Goal: Task Accomplishment & Management: Manage account settings

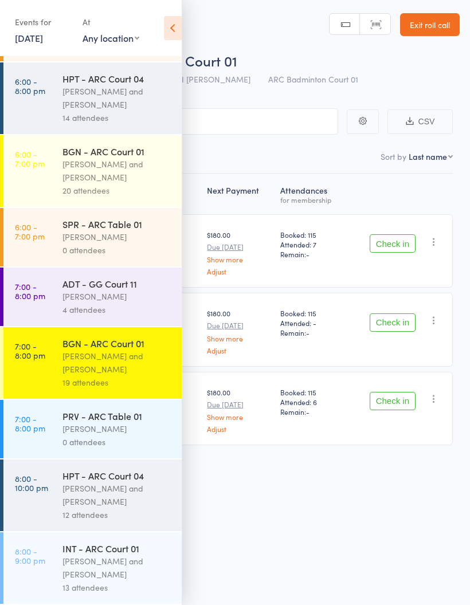
scroll to position [346, 0]
click at [103, 492] on div "[PERSON_NAME] and [PERSON_NAME]" at bounding box center [116, 495] width 109 height 26
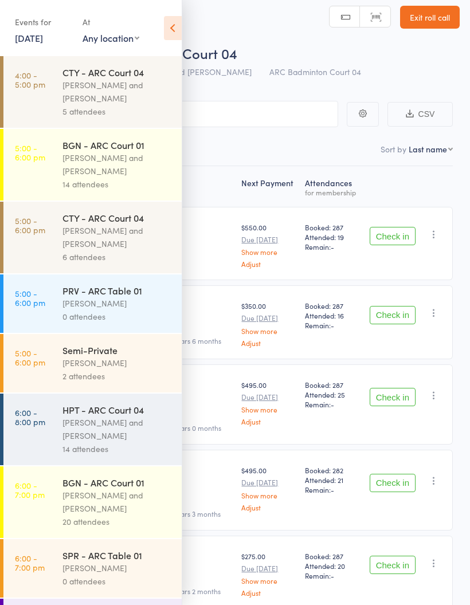
click at [167, 26] on icon at bounding box center [173, 28] width 18 height 24
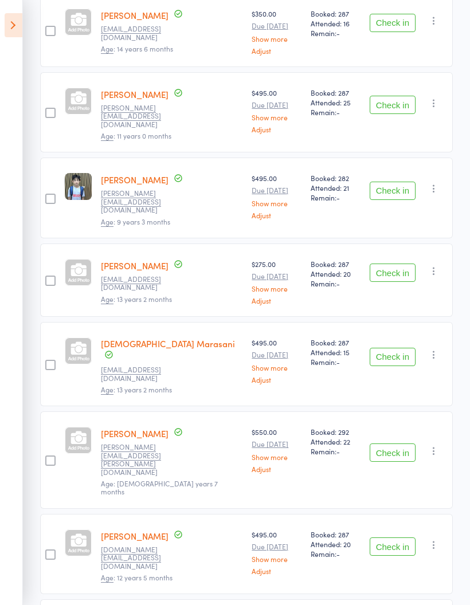
scroll to position [312, 0]
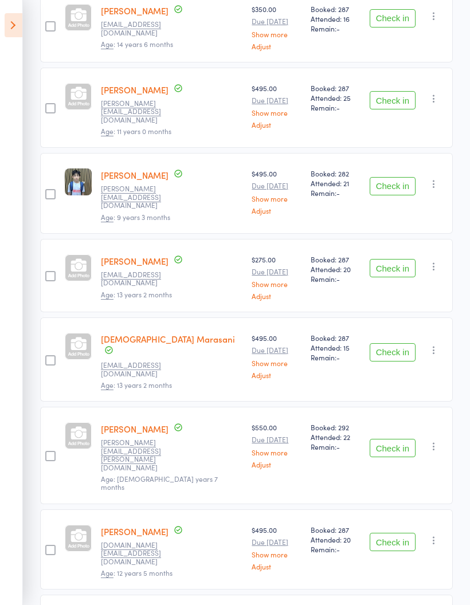
click at [428, 177] on button "button" at bounding box center [434, 184] width 14 height 14
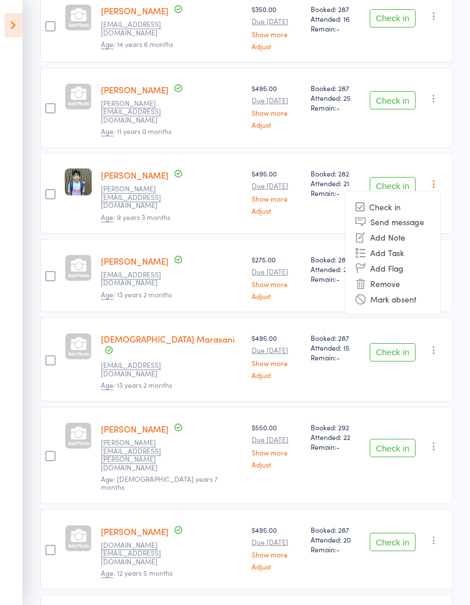
click at [365, 294] on icon at bounding box center [360, 299] width 10 height 10
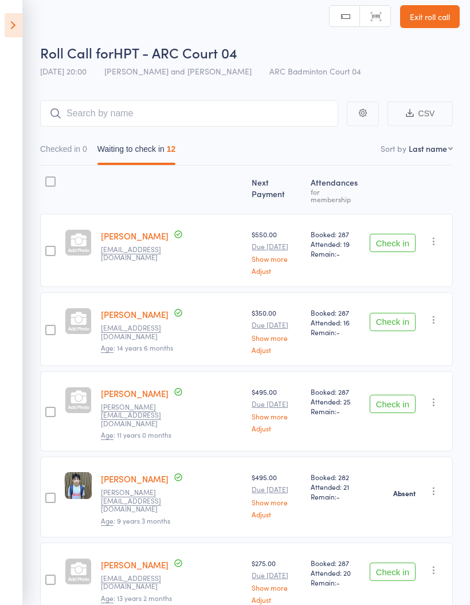
scroll to position [0, 0]
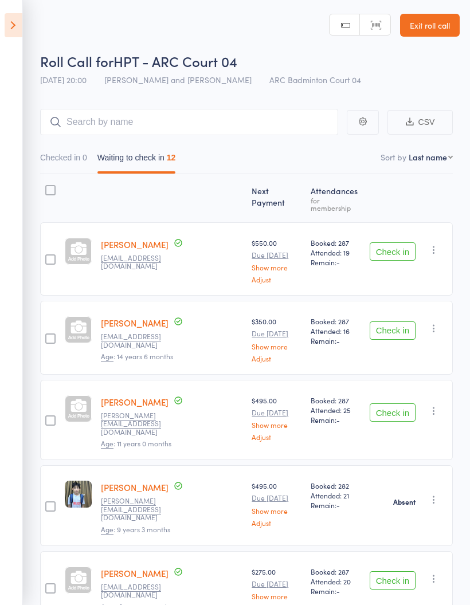
click at [386, 248] on button "Check in" at bounding box center [393, 251] width 46 height 18
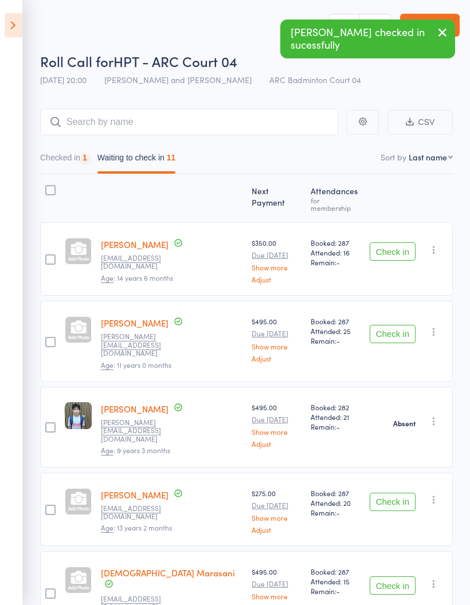
click at [387, 242] on button "Check in" at bounding box center [393, 251] width 46 height 18
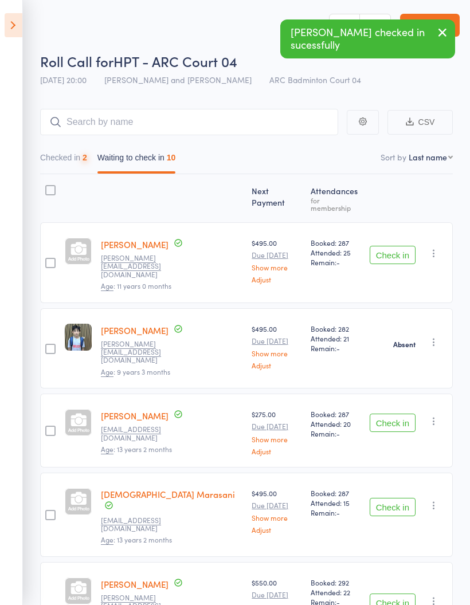
click at [379, 246] on button "Check in" at bounding box center [393, 255] width 46 height 18
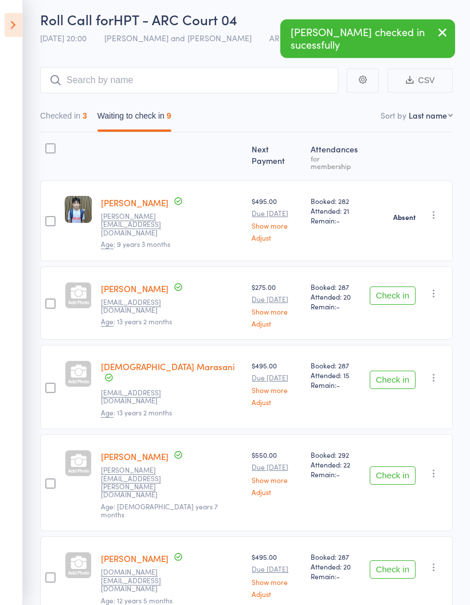
scroll to position [43, 0]
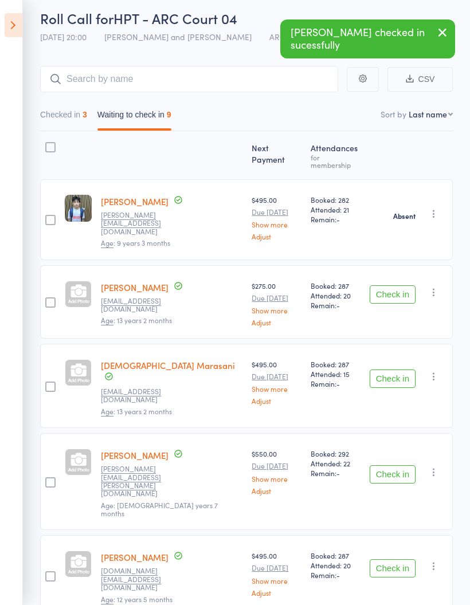
click at [438, 371] on icon "button" at bounding box center [433, 376] width 11 height 11
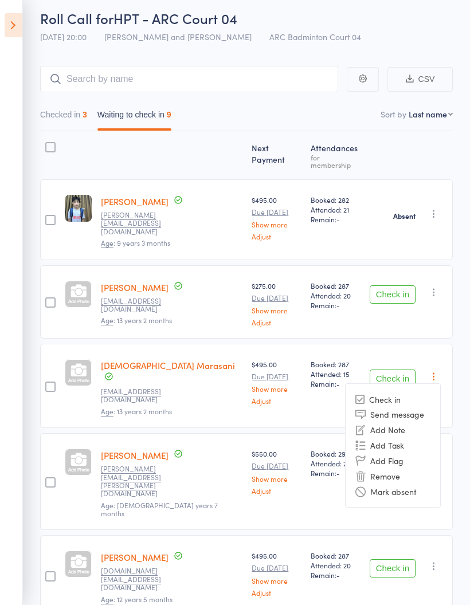
click at [385, 484] on li "Mark absent" at bounding box center [393, 491] width 95 height 15
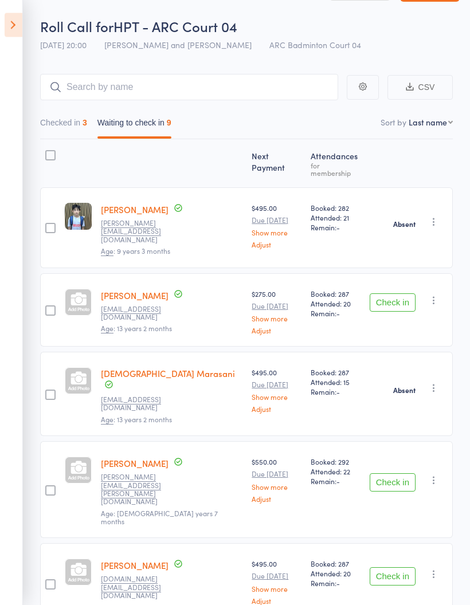
scroll to position [0, 0]
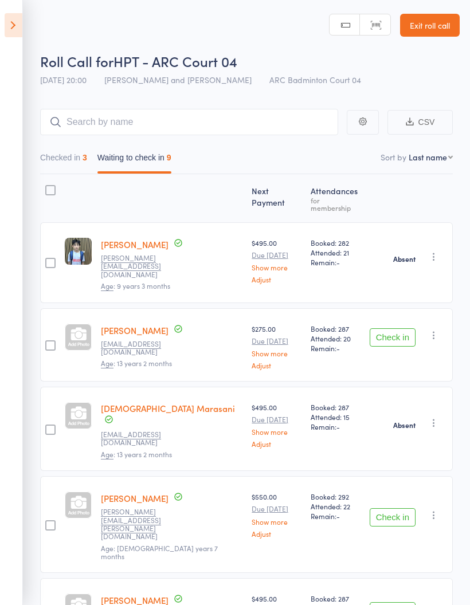
click at [408, 328] on button "Check in" at bounding box center [393, 337] width 46 height 18
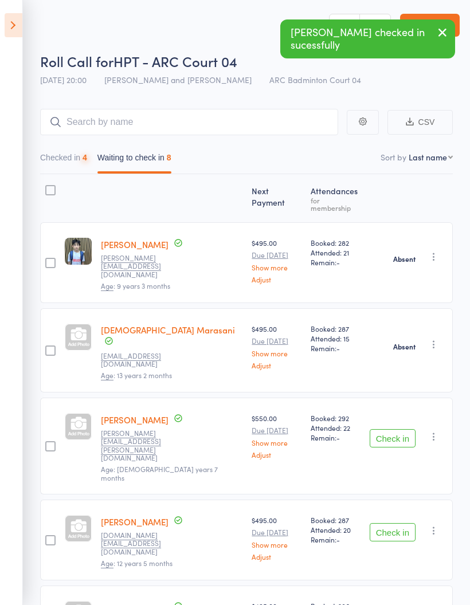
click at [393, 429] on button "Check in" at bounding box center [393, 438] width 46 height 18
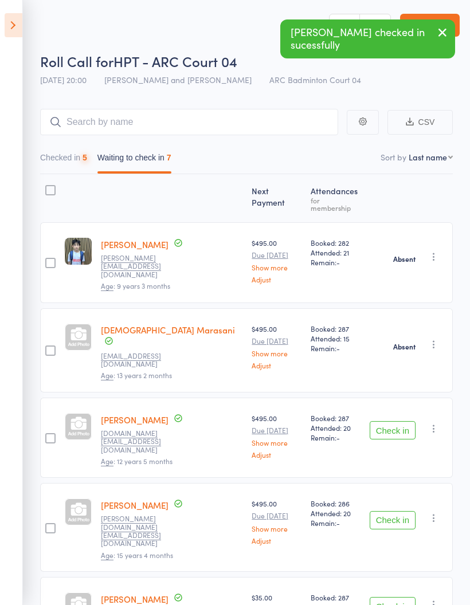
click at [404, 421] on button "Check in" at bounding box center [393, 430] width 46 height 18
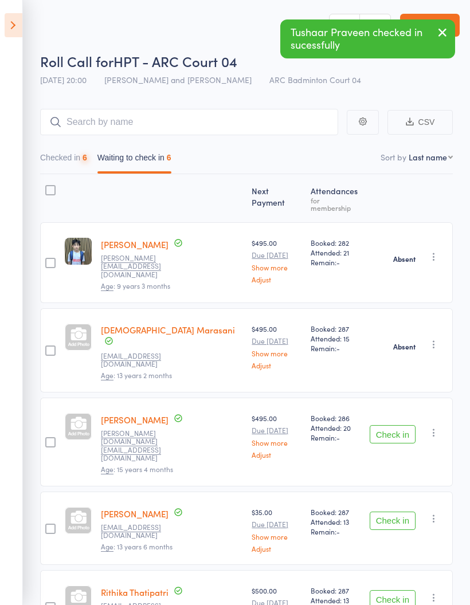
click at [408, 425] on button "Check in" at bounding box center [393, 434] width 46 height 18
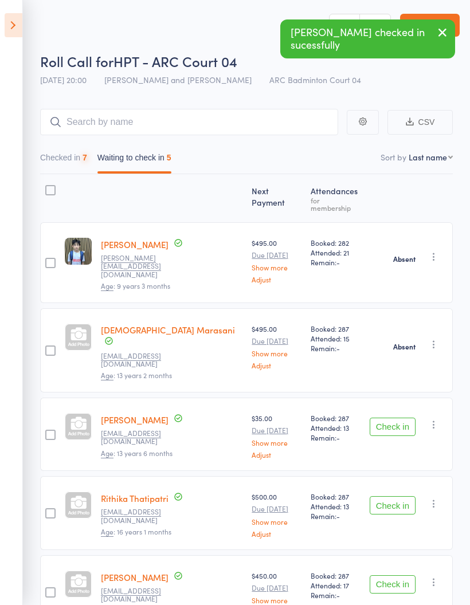
click at [405, 418] on button "Check in" at bounding box center [393, 427] width 46 height 18
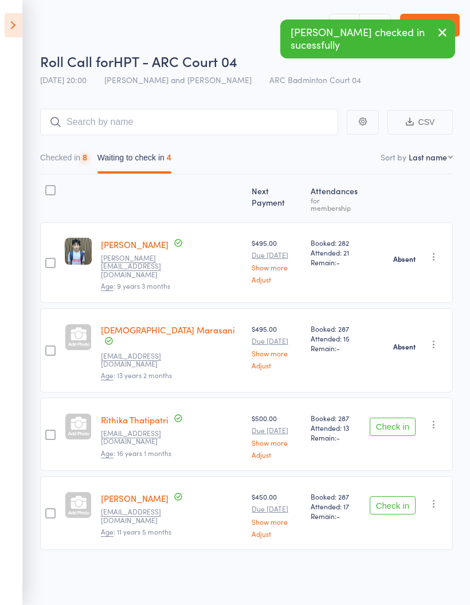
click at [399, 418] on button "Check in" at bounding box center [393, 427] width 46 height 18
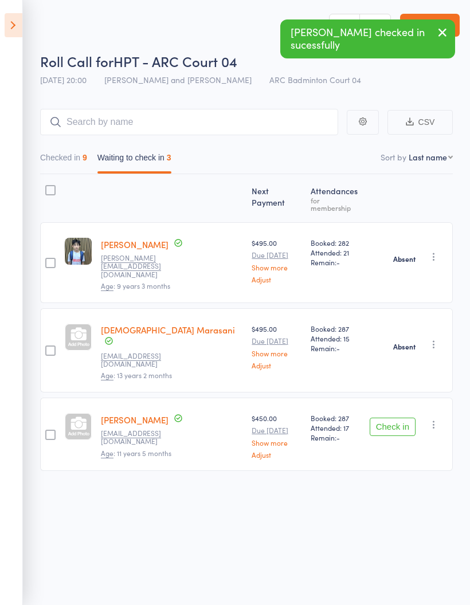
click at [406, 418] on button "Check in" at bounding box center [393, 427] width 46 height 18
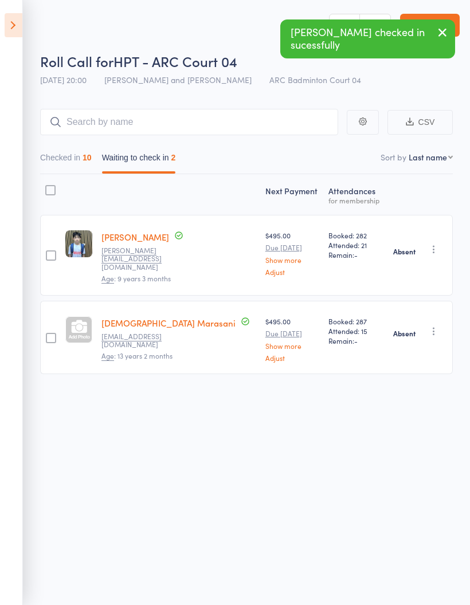
click at [72, 154] on button "Checked in 10" at bounding box center [66, 160] width 52 height 26
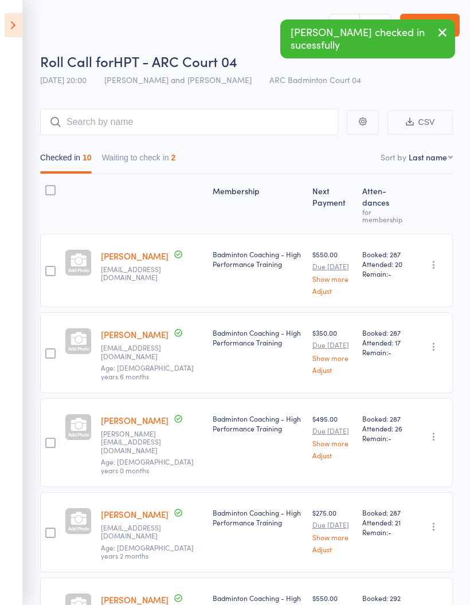
click at [153, 159] on button "Waiting to check in 2" at bounding box center [139, 160] width 74 height 26
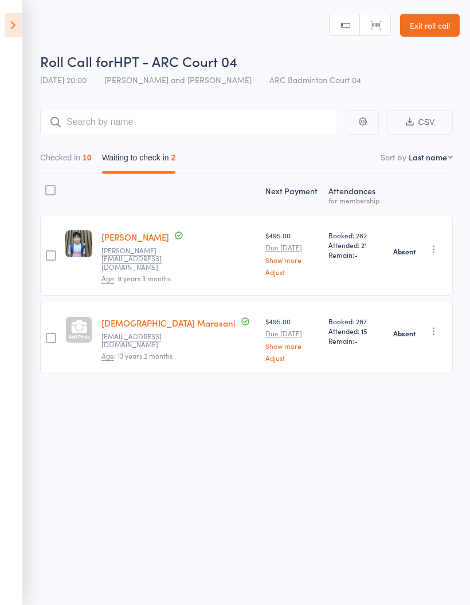
click at [15, 22] on icon at bounding box center [14, 25] width 18 height 24
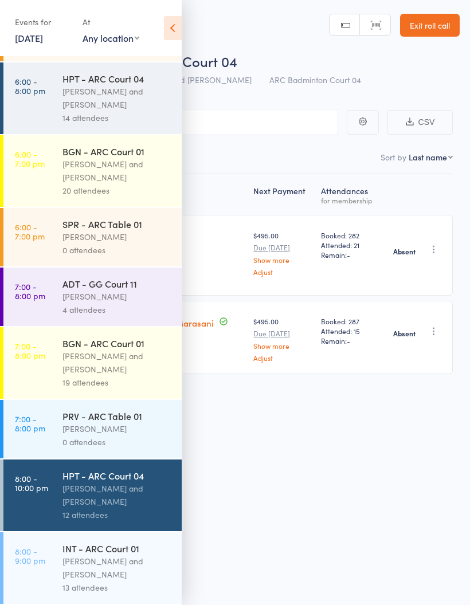
scroll to position [346, 0]
click at [113, 562] on div "[PERSON_NAME] and [PERSON_NAME]" at bounding box center [116, 568] width 109 height 26
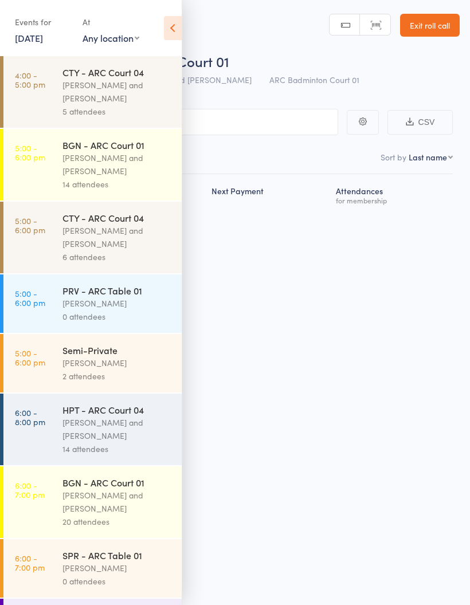
click at [179, 25] on icon at bounding box center [173, 28] width 18 height 24
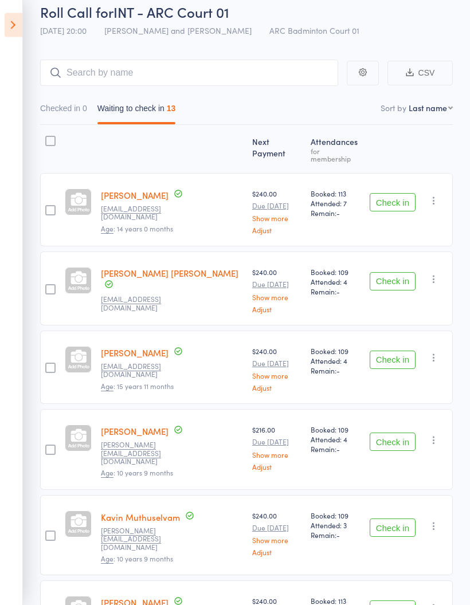
scroll to position [49, 0]
click at [395, 185] on div "Check in Check in Send message Add Note Add Task Add Flag Remove [PERSON_NAME] …" at bounding box center [409, 209] width 88 height 73
click at [400, 194] on button "Check in" at bounding box center [393, 202] width 46 height 18
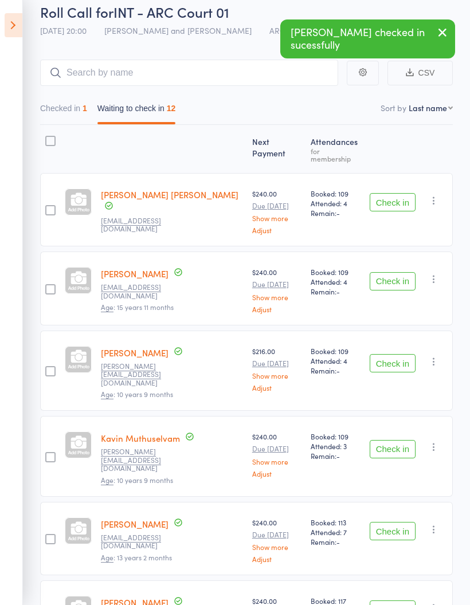
click at [387, 194] on button "Check in" at bounding box center [393, 202] width 46 height 18
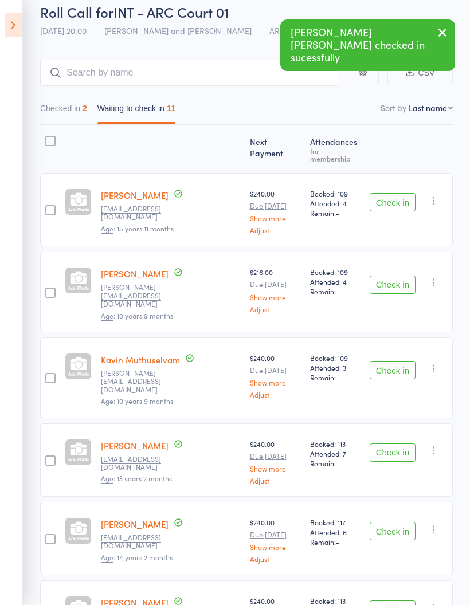
click at [393, 194] on button "Check in" at bounding box center [393, 202] width 46 height 18
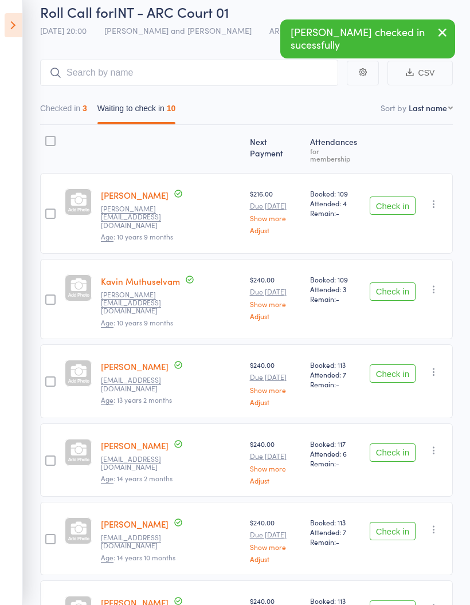
click at [386, 197] on button "Check in" at bounding box center [393, 206] width 46 height 18
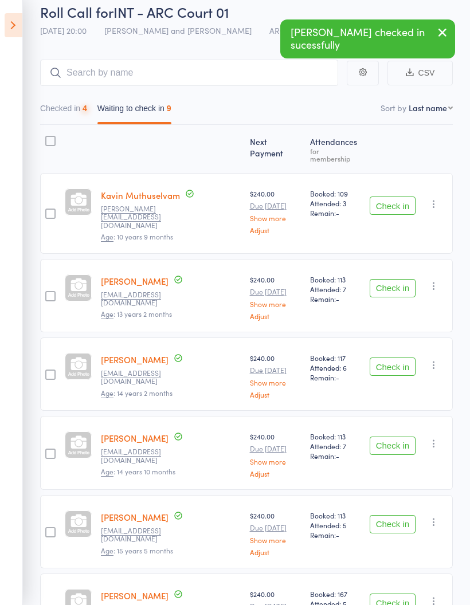
click at [387, 202] on button "Check in" at bounding box center [393, 206] width 46 height 18
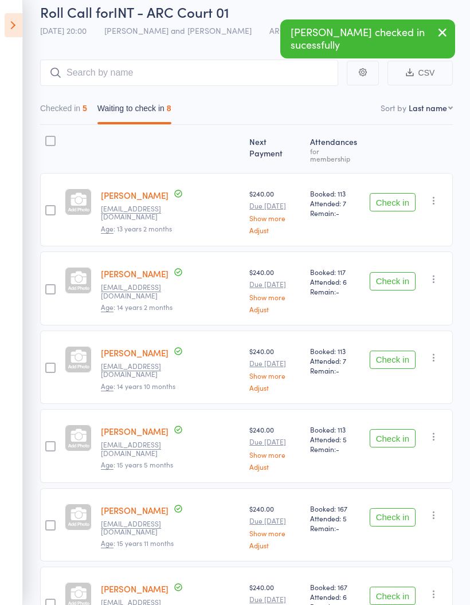
click at [389, 205] on button "Check in" at bounding box center [393, 202] width 46 height 18
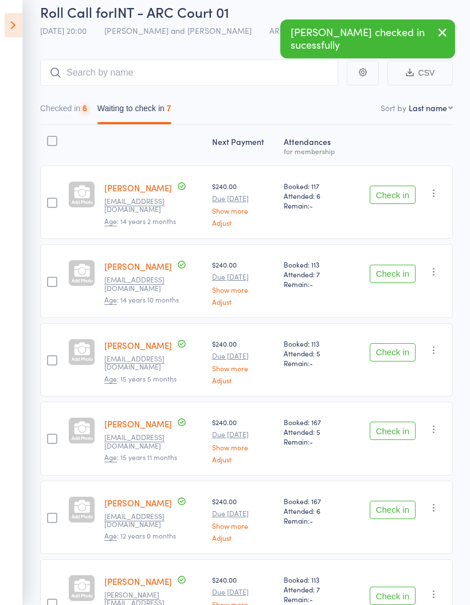
click at [391, 188] on button "Check in" at bounding box center [393, 195] width 46 height 18
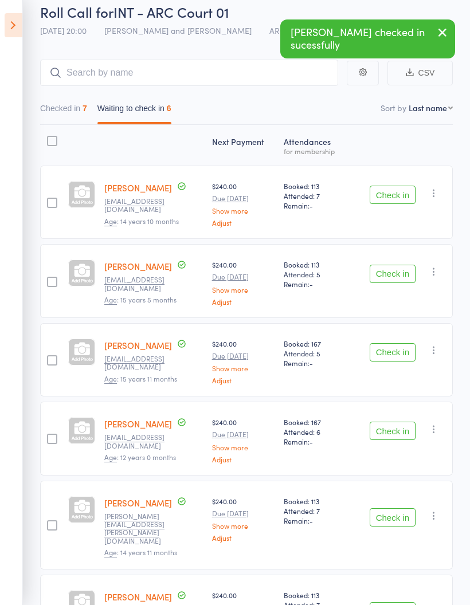
click at [390, 194] on button "Check in" at bounding box center [393, 195] width 46 height 18
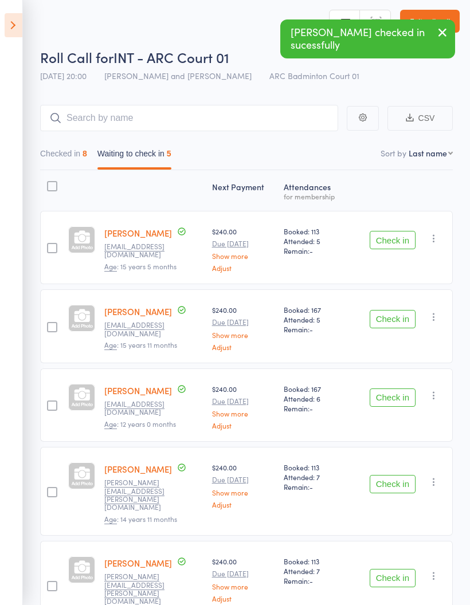
click at [399, 238] on button "Check in" at bounding box center [393, 240] width 46 height 18
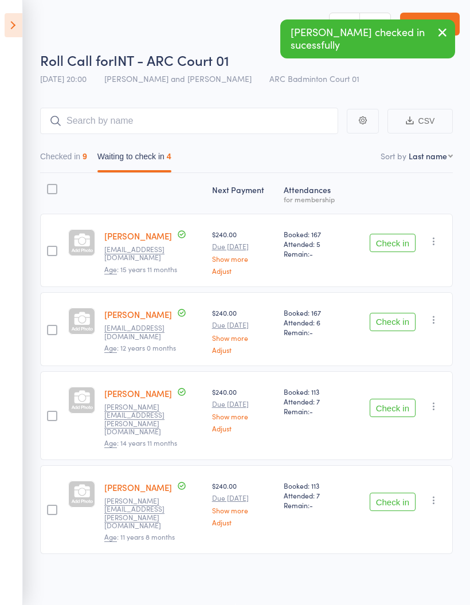
click at [395, 234] on button "Check in" at bounding box center [393, 243] width 46 height 18
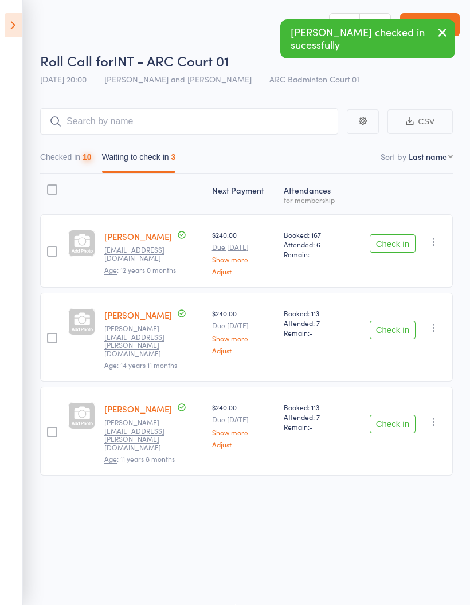
click at [402, 242] on button "Check in" at bounding box center [393, 243] width 46 height 18
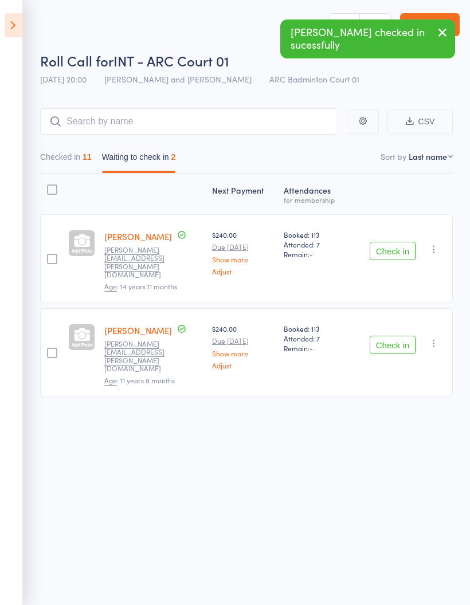
click at [393, 245] on button "Check in" at bounding box center [393, 251] width 46 height 18
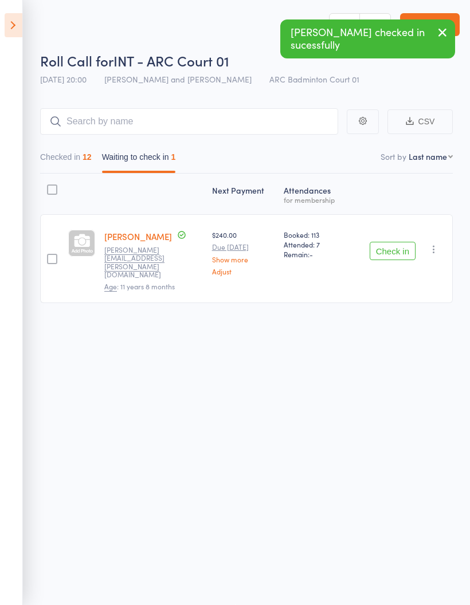
click at [405, 242] on button "Check in" at bounding box center [393, 251] width 46 height 18
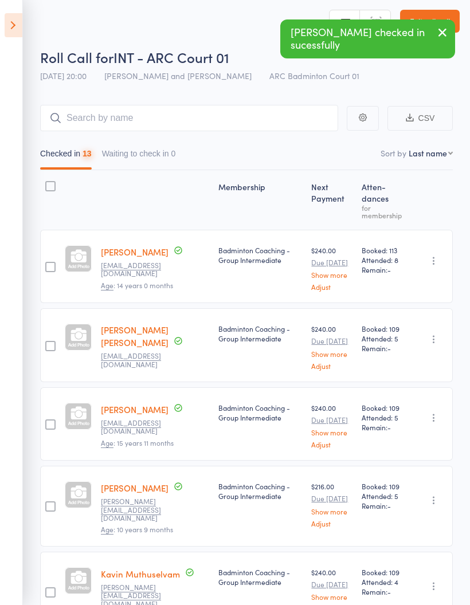
click at [83, 154] on button "Checked in 13" at bounding box center [66, 156] width 52 height 26
click at [165, 153] on button "Waiting to check in 0" at bounding box center [139, 156] width 74 height 26
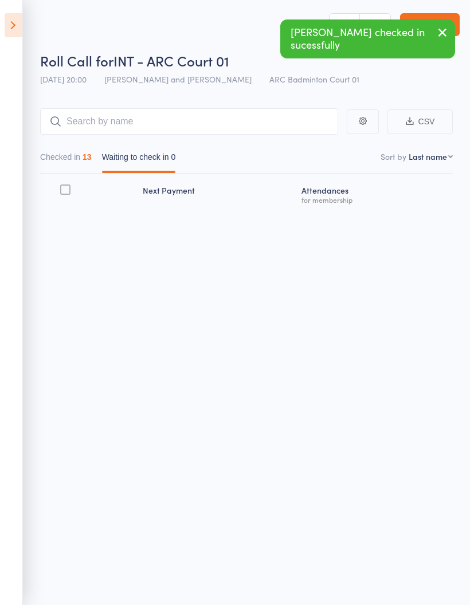
click at [76, 159] on button "Checked in 13" at bounding box center [66, 160] width 52 height 26
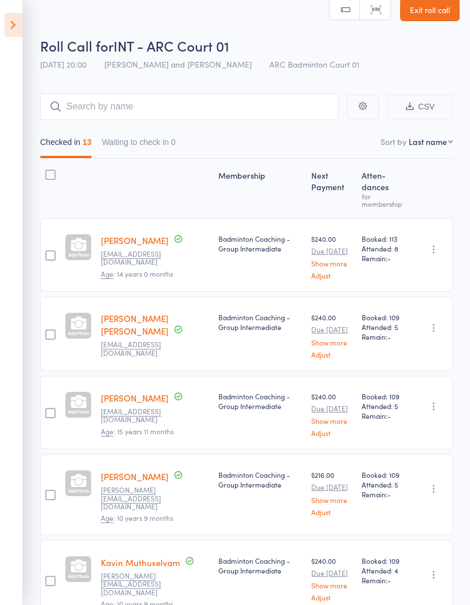
click at [7, 25] on icon at bounding box center [14, 25] width 18 height 24
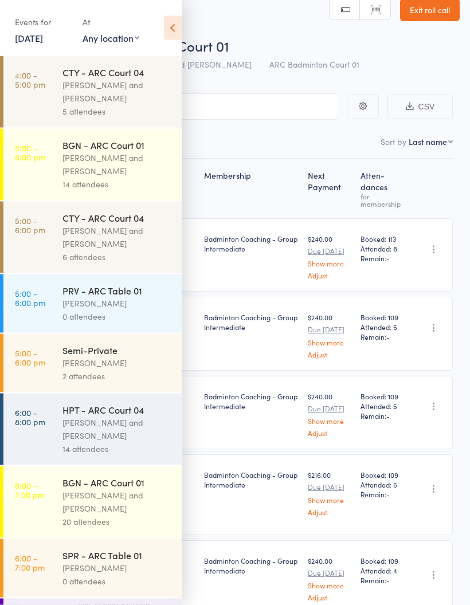
scroll to position [15, 0]
click at [116, 85] on div "[PERSON_NAME] and [PERSON_NAME]" at bounding box center [116, 92] width 109 height 26
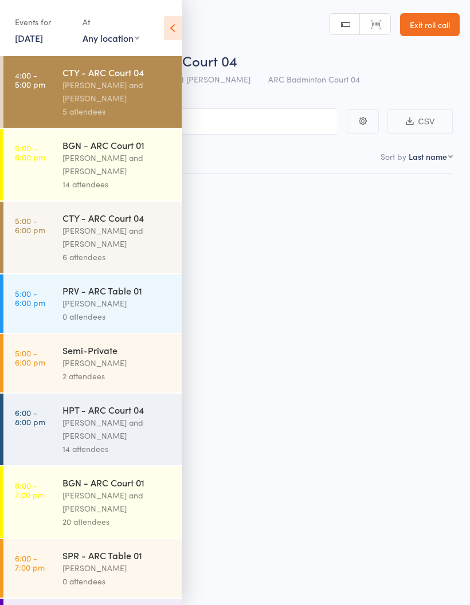
scroll to position [8, 0]
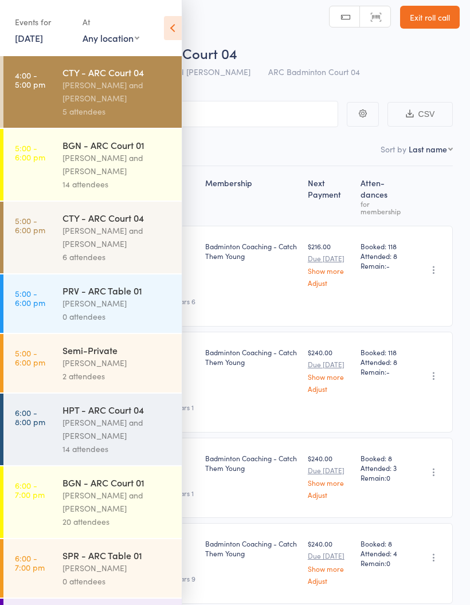
click at [174, 28] on icon at bounding box center [173, 28] width 18 height 24
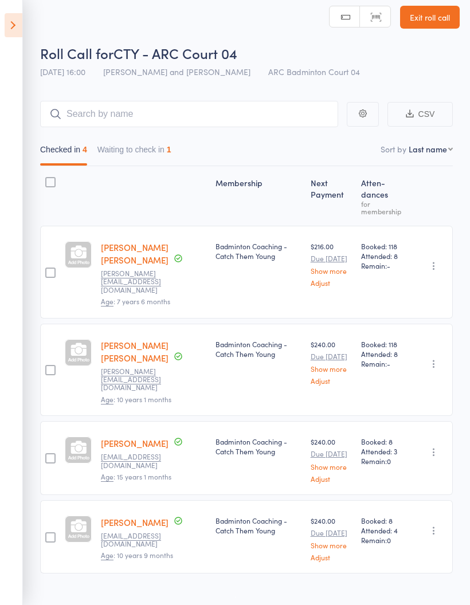
click at [154, 148] on button "Waiting to check in 1" at bounding box center [134, 152] width 74 height 26
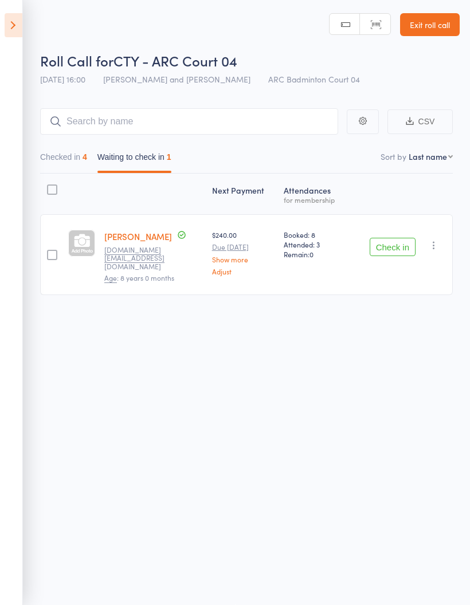
click at [19, 22] on icon at bounding box center [14, 25] width 18 height 24
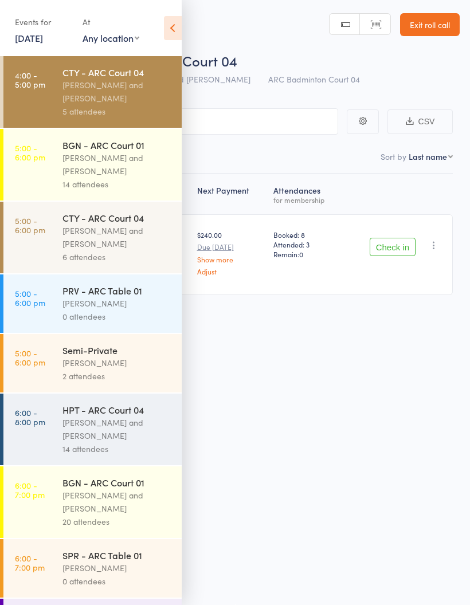
click at [44, 89] on time "4:00 - 5:00 pm" at bounding box center [30, 79] width 30 height 18
click at [169, 31] on icon at bounding box center [173, 28] width 18 height 24
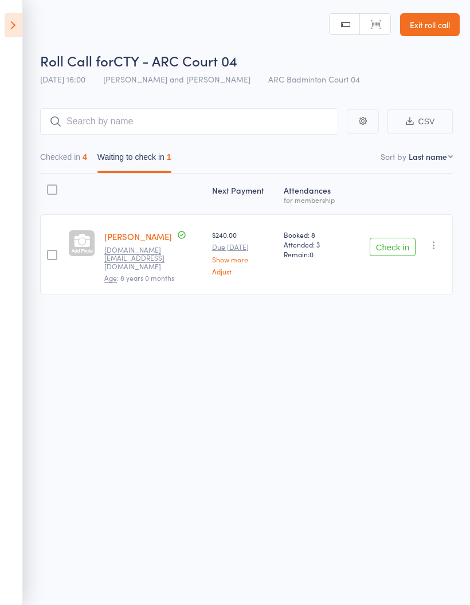
click at [440, 240] on icon "button" at bounding box center [433, 245] width 11 height 11
click at [415, 352] on li "Mark absent" at bounding box center [393, 359] width 95 height 15
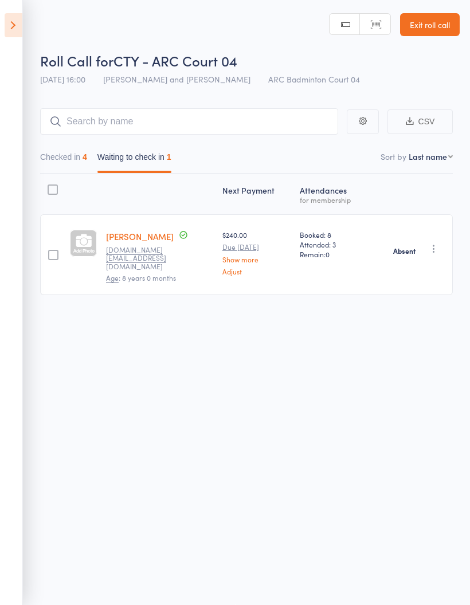
click at [16, 25] on icon at bounding box center [14, 25] width 18 height 24
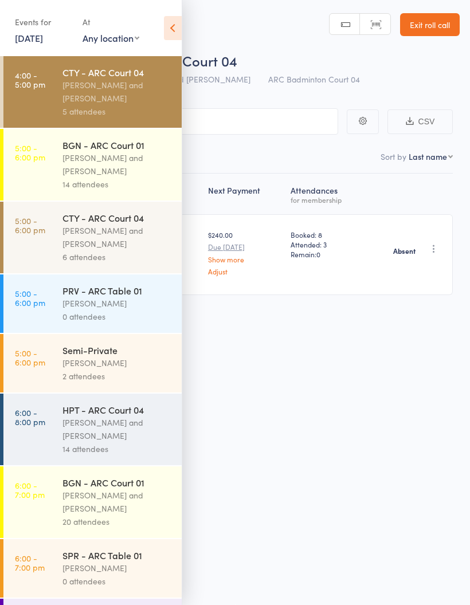
click at [33, 178] on link "5:00 - 6:00 pm BGN - ARC Court 01 [PERSON_NAME] and [PERSON_NAME] 14 attendees" at bounding box center [92, 165] width 178 height 72
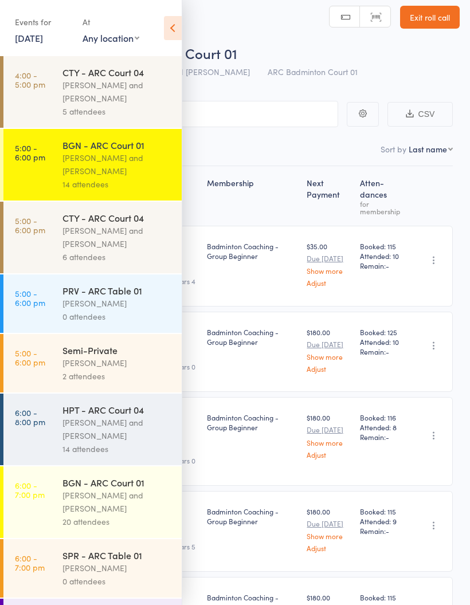
click at [168, 32] on icon at bounding box center [173, 28] width 18 height 24
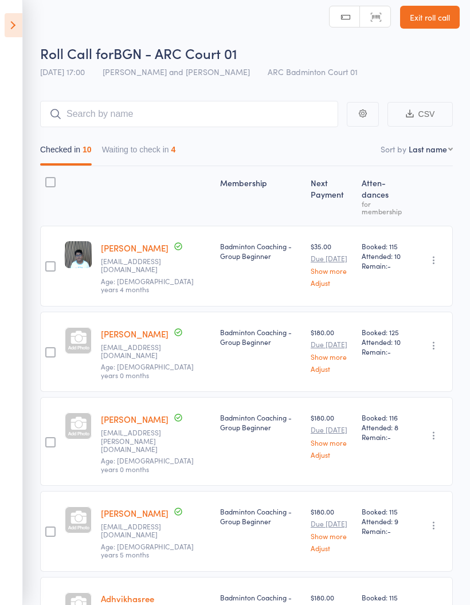
click at [167, 152] on button "Waiting to check in 4" at bounding box center [139, 152] width 74 height 26
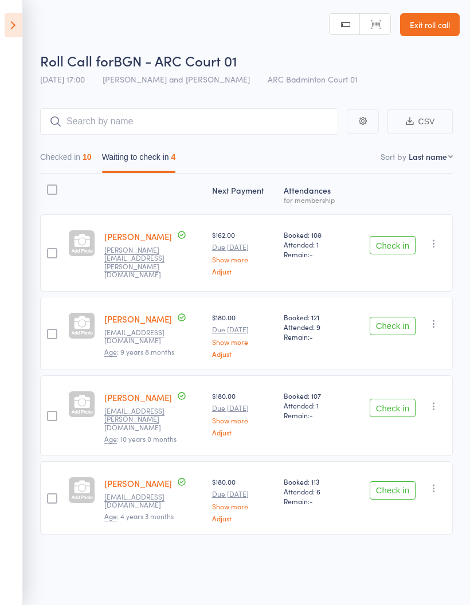
click at [441, 237] on button "button" at bounding box center [434, 244] width 14 height 14
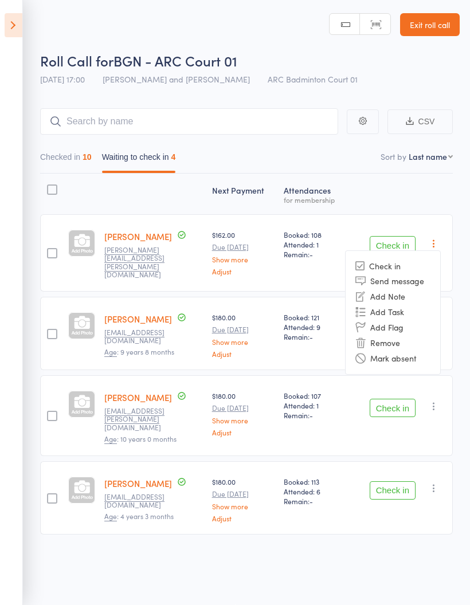
click at [420, 351] on li "Mark absent" at bounding box center [393, 358] width 95 height 15
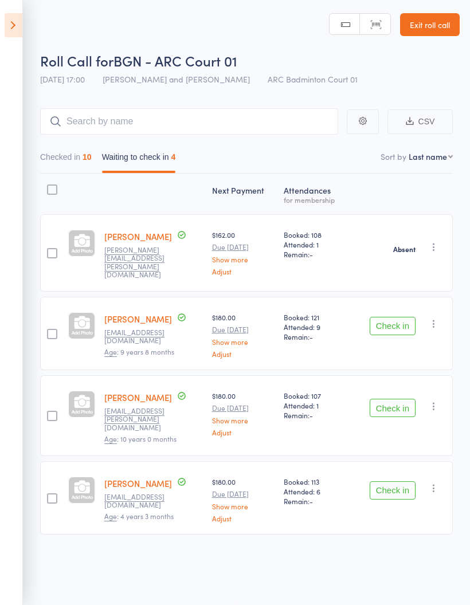
click at [435, 318] on icon "button" at bounding box center [433, 323] width 11 height 11
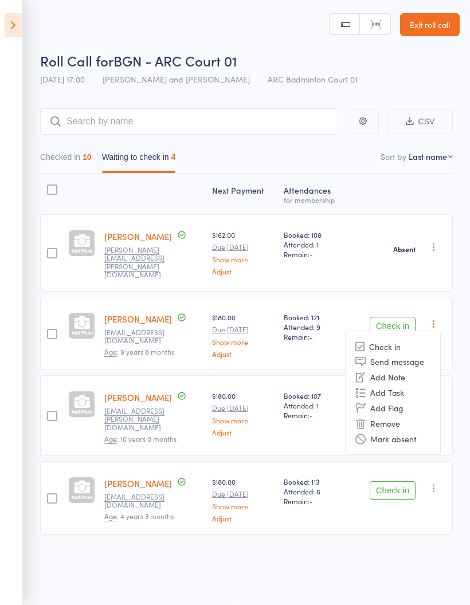
click at [415, 431] on li "Mark absent" at bounding box center [393, 438] width 95 height 15
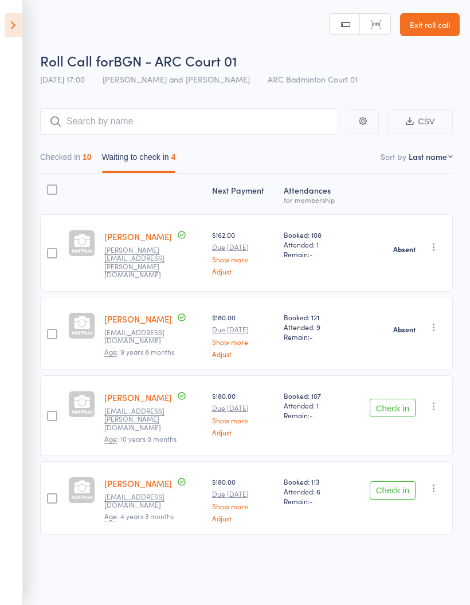
click at [437, 401] on icon "button" at bounding box center [433, 406] width 11 height 11
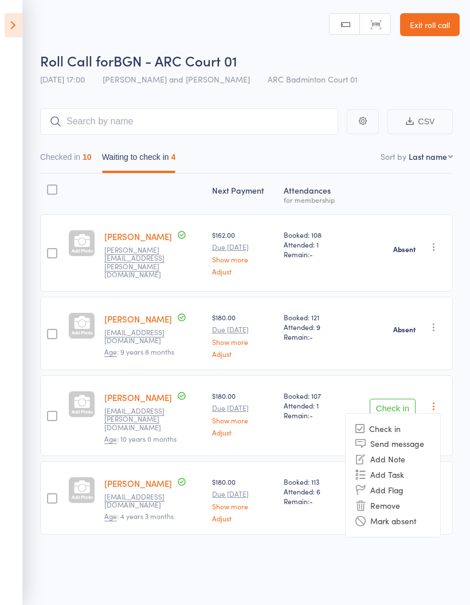
click at [414, 514] on li "Mark absent" at bounding box center [393, 521] width 95 height 15
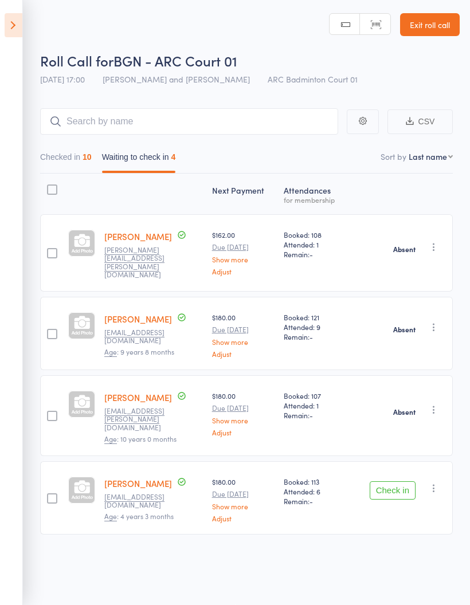
click at [437, 483] on icon "button" at bounding box center [433, 488] width 11 height 11
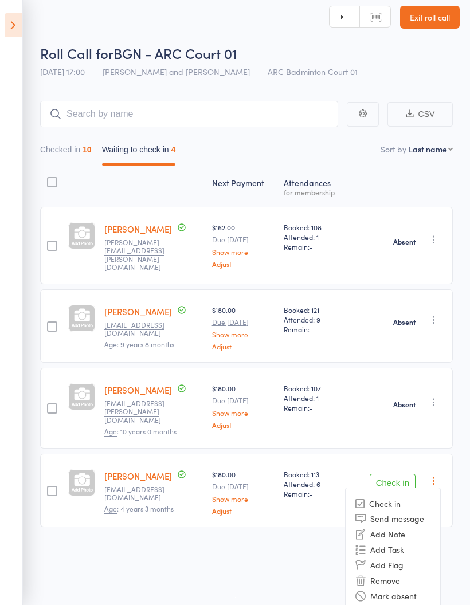
click at [412, 593] on li "Mark absent" at bounding box center [393, 595] width 95 height 15
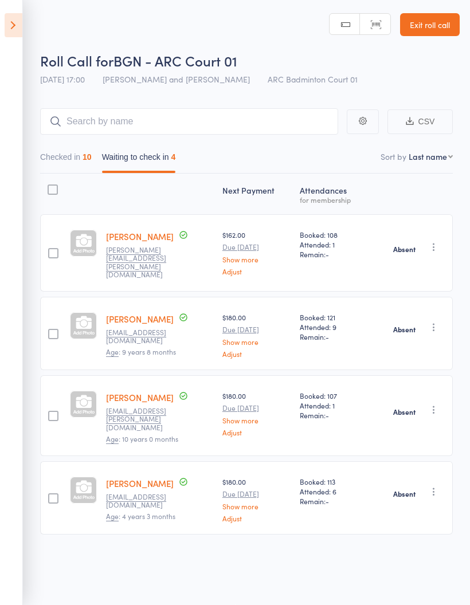
click at [9, 22] on icon at bounding box center [14, 25] width 18 height 24
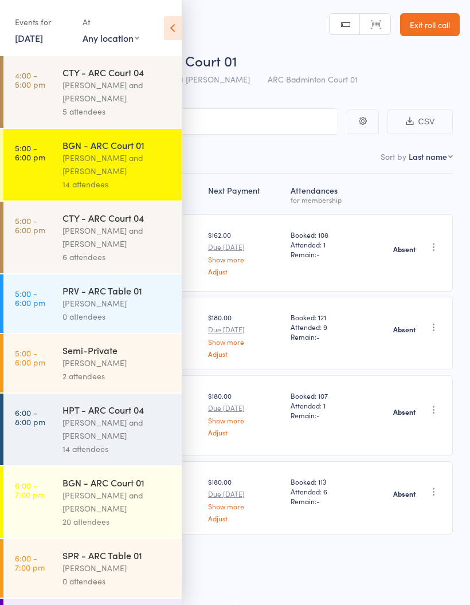
click at [36, 234] on time "5:00 - 6:00 pm" at bounding box center [30, 225] width 30 height 18
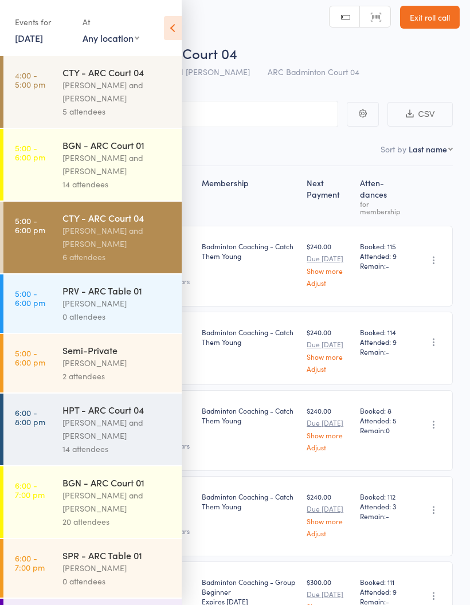
click at [167, 29] on icon at bounding box center [173, 28] width 18 height 24
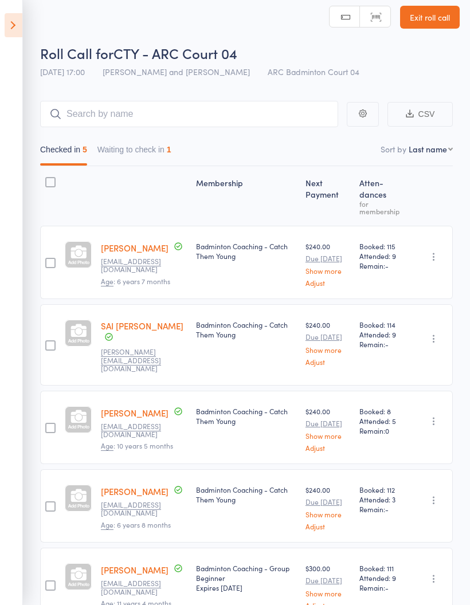
click at [136, 153] on button "Waiting to check in 1" at bounding box center [134, 152] width 74 height 26
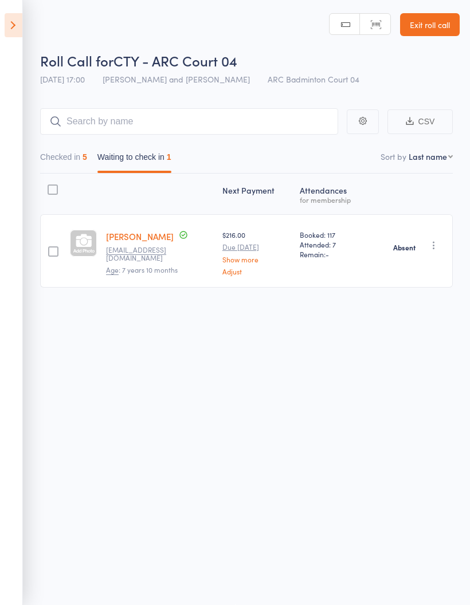
click at [13, 35] on icon at bounding box center [14, 25] width 18 height 24
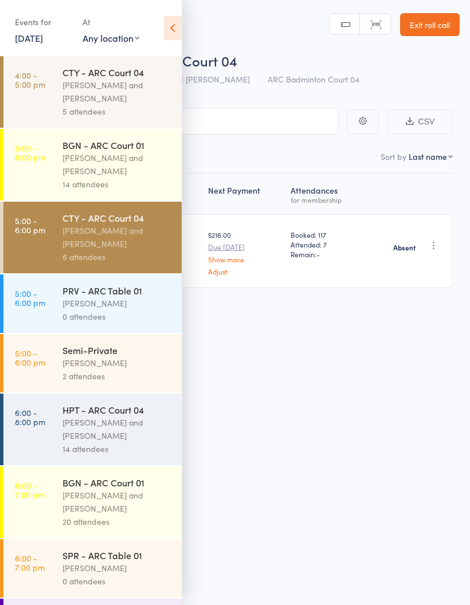
click at [135, 367] on div "[PERSON_NAME]" at bounding box center [116, 363] width 109 height 13
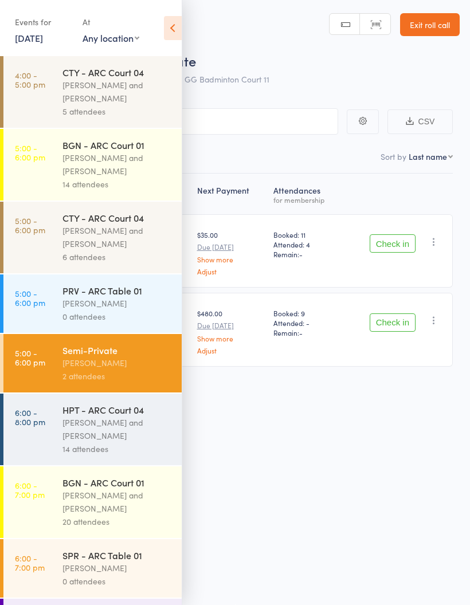
click at [161, 23] on div "Events for [DATE] [DATE] [DATE] Sun Mon Tue Wed Thu Fri Sat 36 31 01 02 03 04 0…" at bounding box center [91, 29] width 182 height 58
click at [172, 18] on icon at bounding box center [173, 28] width 18 height 24
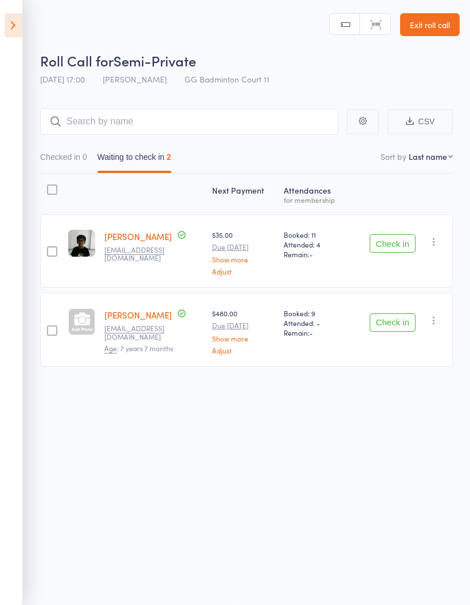
click at [13, 32] on icon at bounding box center [14, 25] width 18 height 24
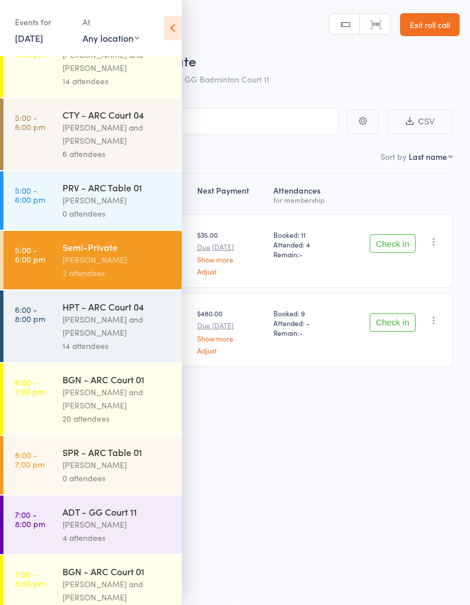
scroll to position [103, 0]
click at [114, 339] on div "[PERSON_NAME] and [PERSON_NAME]" at bounding box center [116, 327] width 109 height 26
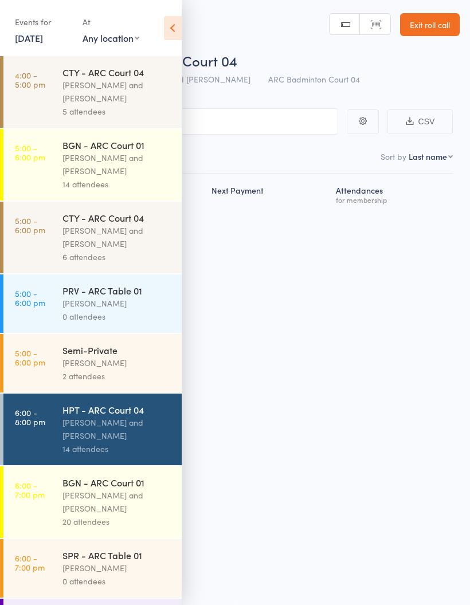
click at [178, 28] on icon at bounding box center [173, 28] width 18 height 24
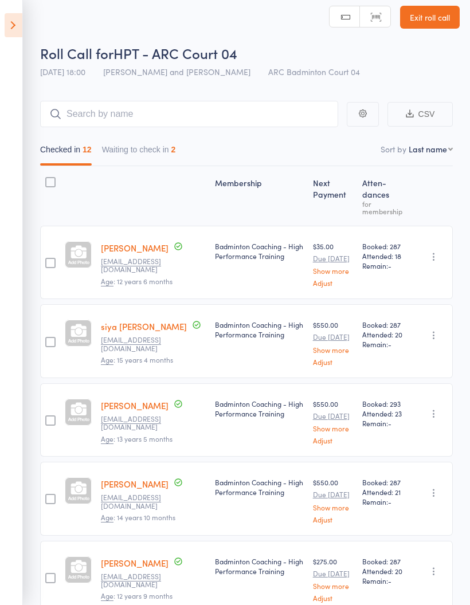
click at [151, 151] on button "Waiting to check in 2" at bounding box center [139, 152] width 74 height 26
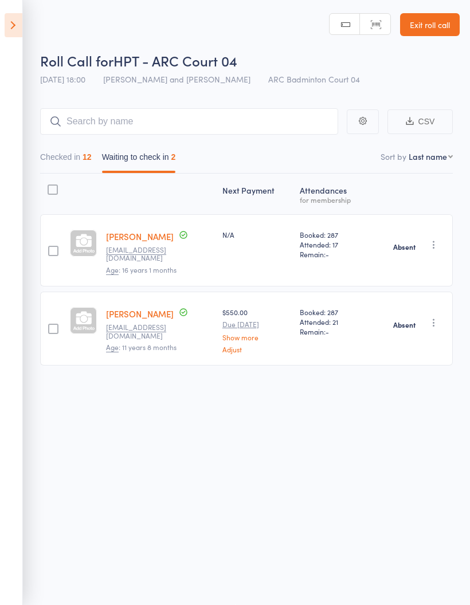
click at [6, 28] on icon at bounding box center [14, 25] width 18 height 24
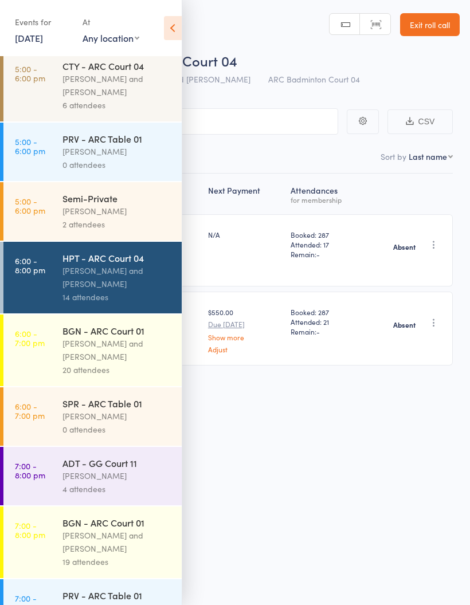
scroll to position [152, 0]
click at [135, 355] on div "[PERSON_NAME] and [PERSON_NAME]" at bounding box center [116, 349] width 109 height 26
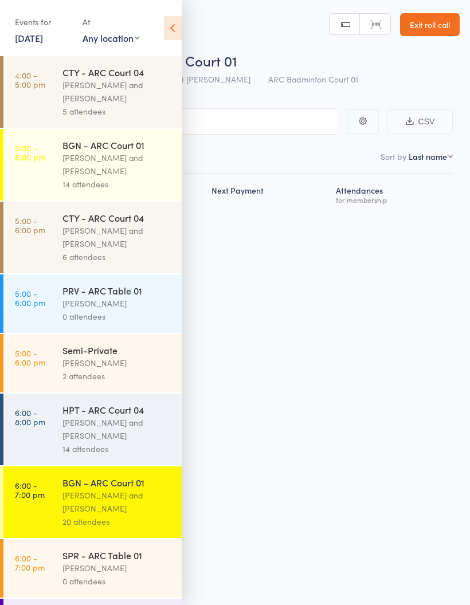
click at [169, 30] on icon at bounding box center [173, 28] width 18 height 24
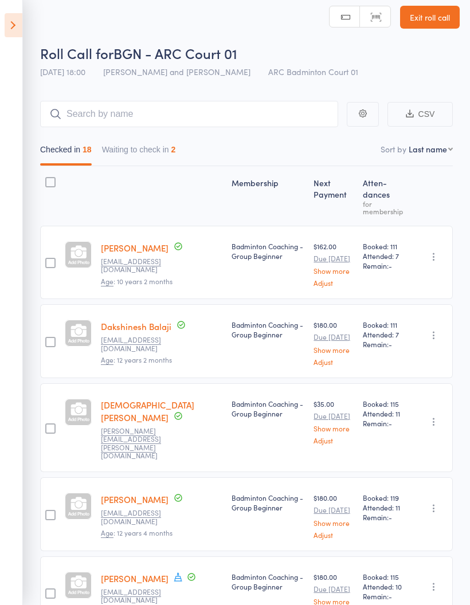
click at [176, 152] on div "2" at bounding box center [173, 149] width 5 height 9
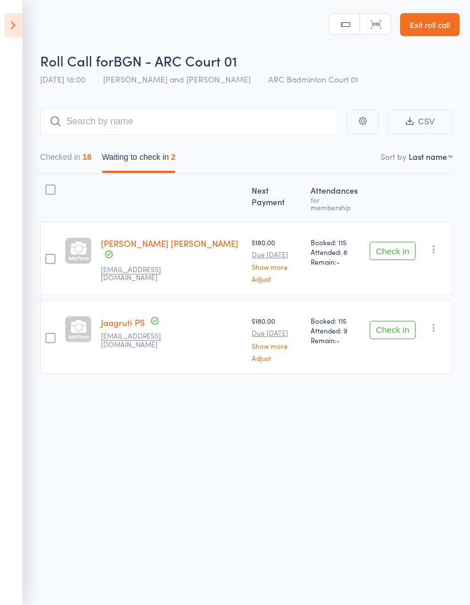
click at [436, 244] on icon "button" at bounding box center [433, 249] width 11 height 11
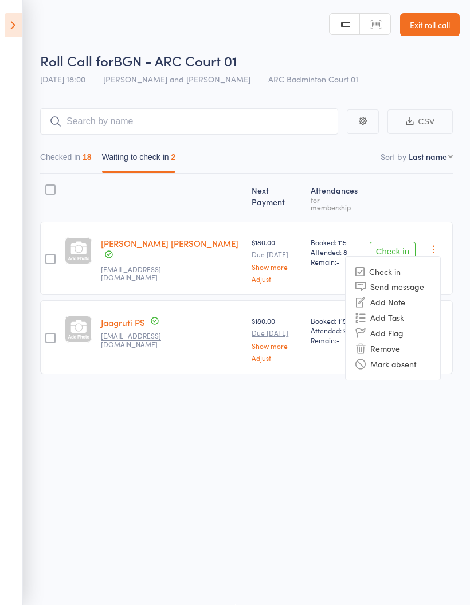
click at [407, 357] on li "Mark absent" at bounding box center [393, 364] width 95 height 15
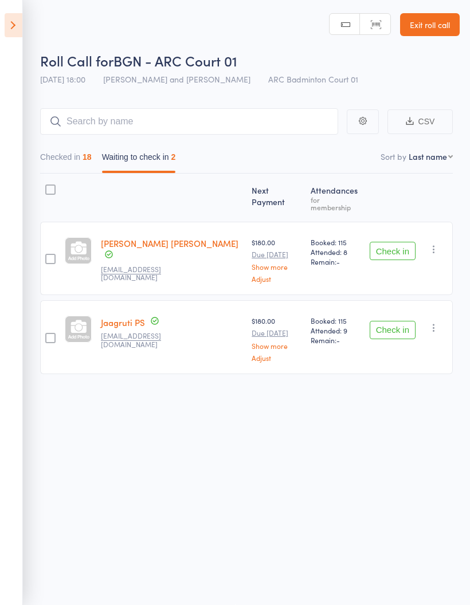
click at [441, 321] on button "button" at bounding box center [434, 328] width 14 height 14
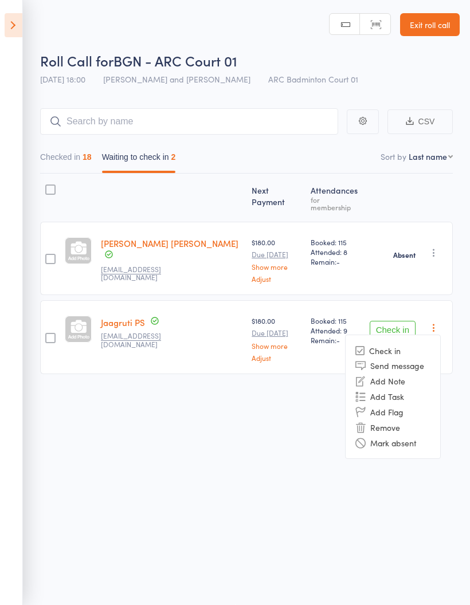
click at [408, 435] on li "Mark absent" at bounding box center [393, 442] width 95 height 15
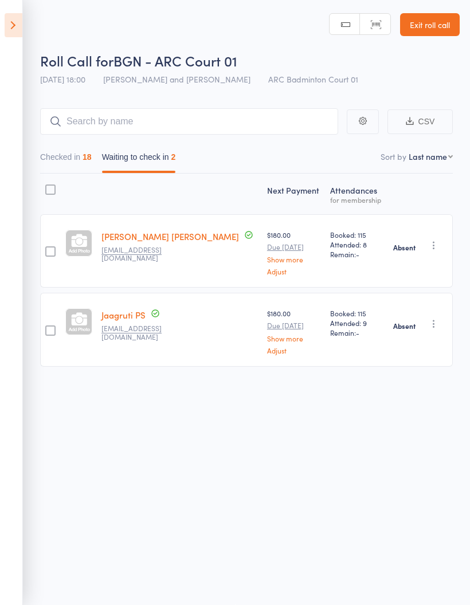
click at [6, 33] on icon at bounding box center [14, 25] width 18 height 24
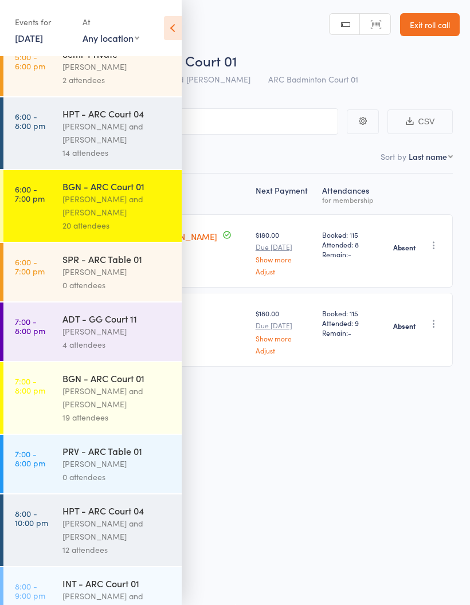
scroll to position [320, 0]
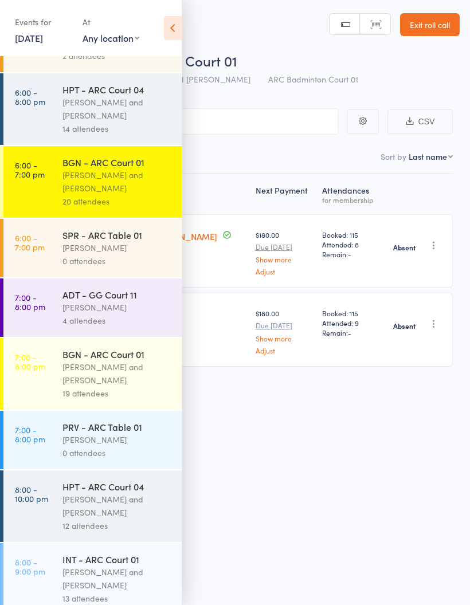
click at [108, 383] on div "[PERSON_NAME] and [PERSON_NAME]" at bounding box center [116, 374] width 109 height 26
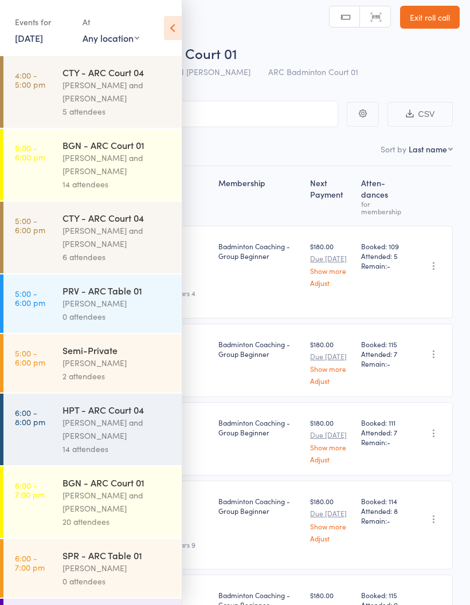
click at [171, 30] on icon at bounding box center [173, 28] width 18 height 24
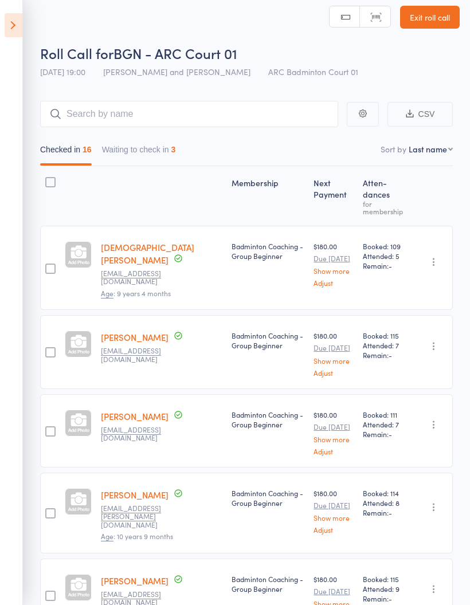
click at [157, 152] on button "Waiting to check in 3" at bounding box center [139, 152] width 74 height 26
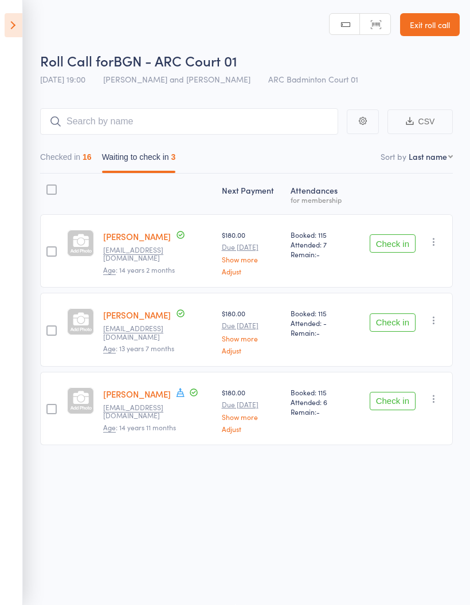
click at [434, 236] on icon "button" at bounding box center [433, 241] width 11 height 11
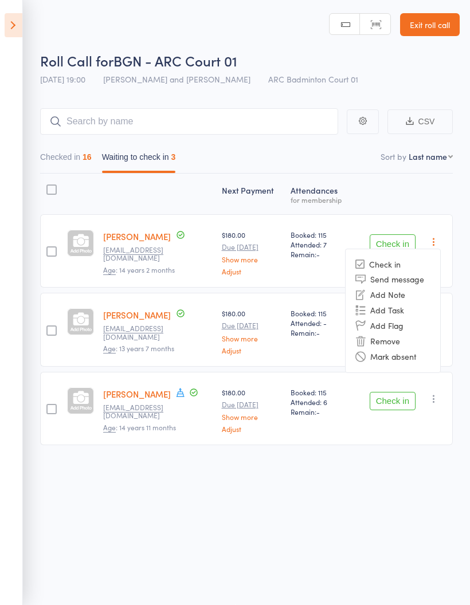
click at [415, 350] on li "Mark absent" at bounding box center [393, 356] width 95 height 15
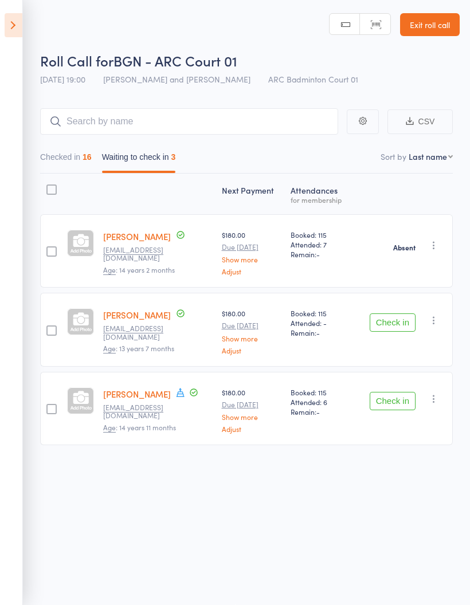
click at [440, 316] on icon "button" at bounding box center [433, 320] width 11 height 11
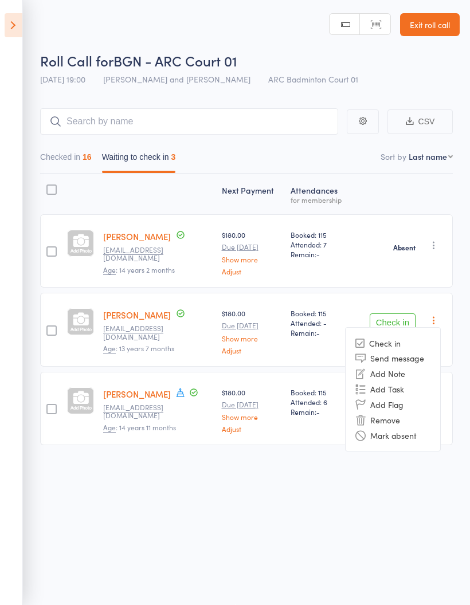
click at [411, 433] on li "Mark absent" at bounding box center [393, 435] width 95 height 15
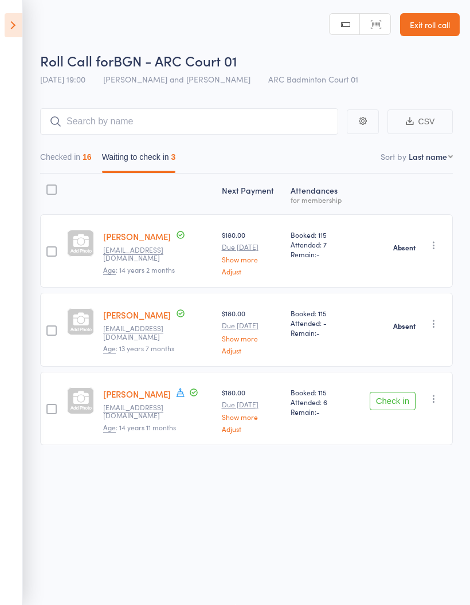
click at [440, 392] on button "button" at bounding box center [434, 399] width 14 height 14
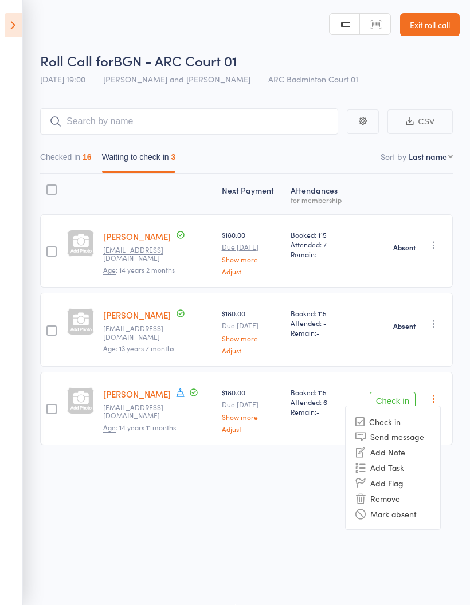
click at [397, 508] on li "Mark absent" at bounding box center [393, 513] width 95 height 15
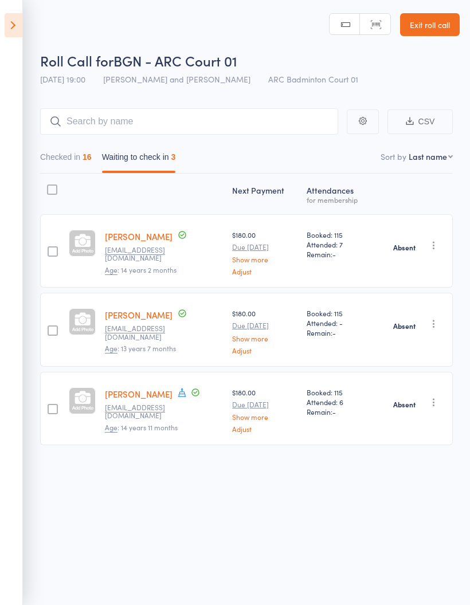
click at [15, 25] on icon at bounding box center [14, 25] width 18 height 24
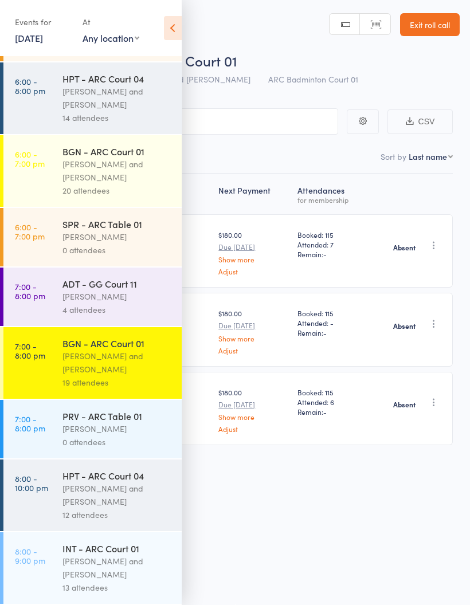
scroll to position [346, 0]
click at [137, 293] on div "[PERSON_NAME]" at bounding box center [116, 296] width 109 height 13
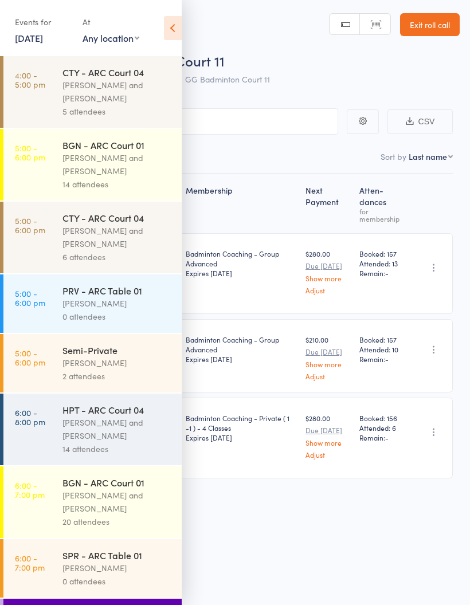
click at [178, 29] on icon at bounding box center [173, 28] width 18 height 24
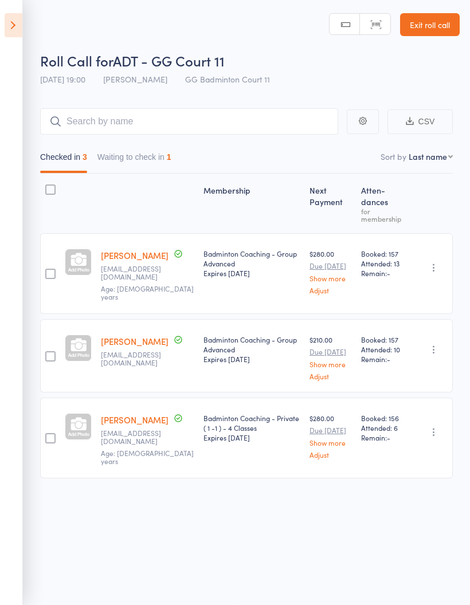
click at [160, 162] on button "Waiting to check in 1" at bounding box center [134, 160] width 74 height 26
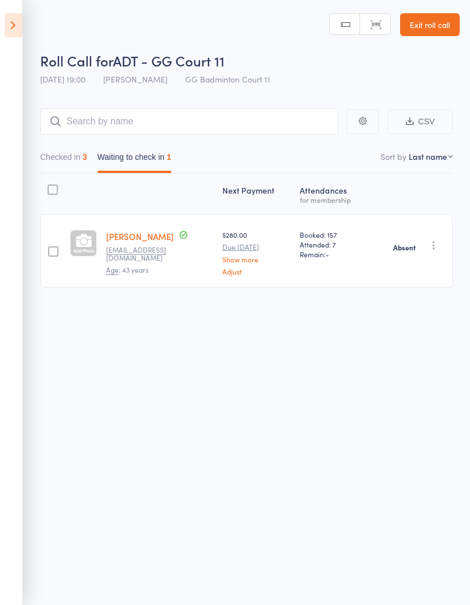
click at [40, 147] on button "Checked in 3" at bounding box center [63, 160] width 47 height 26
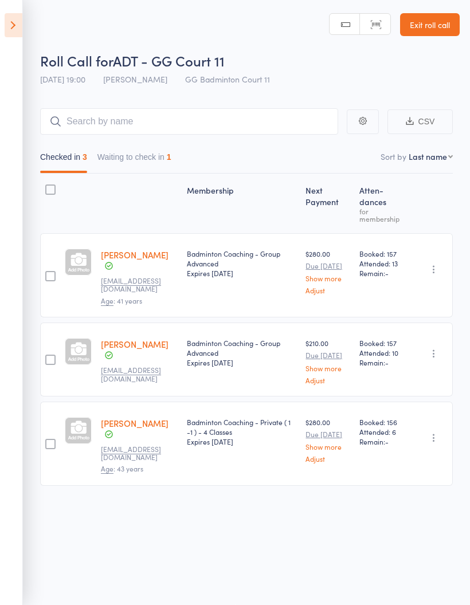
click at [16, 8] on aside "Events for [DATE] [DATE] [DATE] Sun Mon Tue Wed Thu Fri Sat 36 31 01 02 03 04 0…" at bounding box center [11, 302] width 23 height 605
click at [22, 14] on icon at bounding box center [14, 25] width 18 height 24
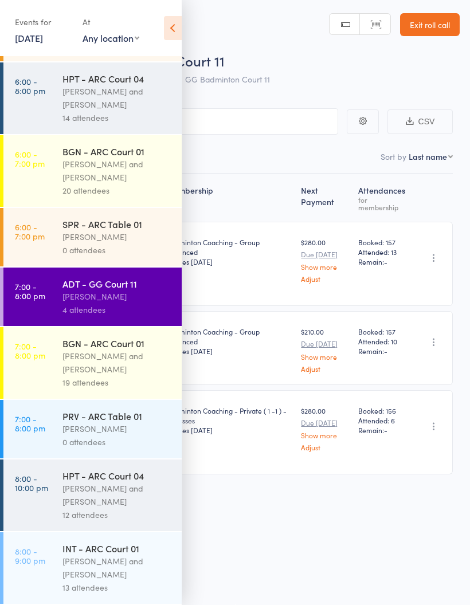
scroll to position [346, 0]
click at [123, 488] on div "[PERSON_NAME] and [PERSON_NAME]" at bounding box center [116, 495] width 109 height 26
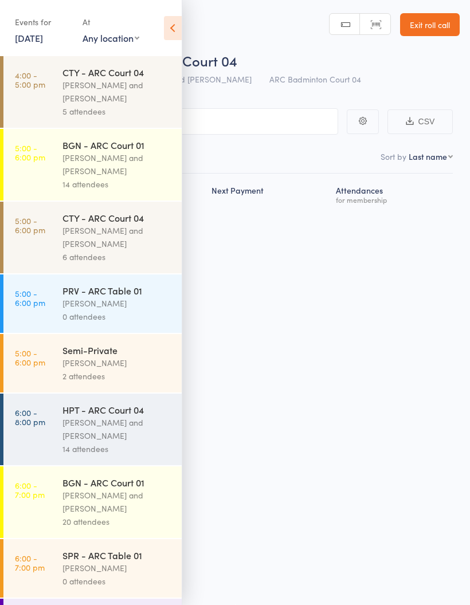
click at [177, 29] on icon at bounding box center [173, 28] width 18 height 24
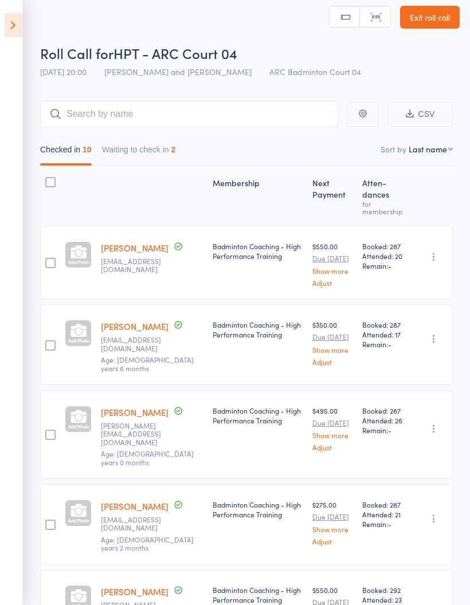
click at [154, 158] on button "Waiting to check in 2" at bounding box center [139, 152] width 74 height 26
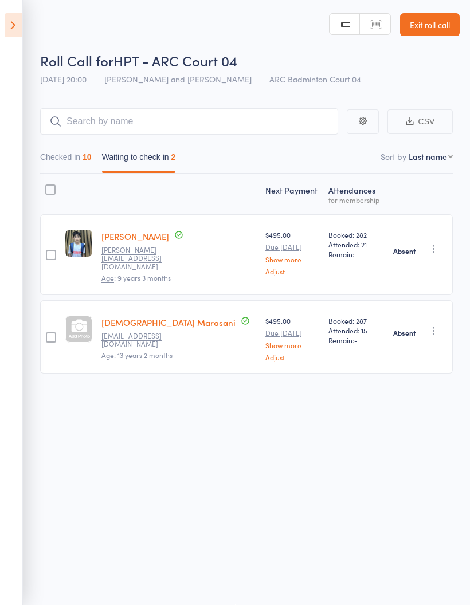
click at [13, 15] on icon at bounding box center [14, 25] width 18 height 24
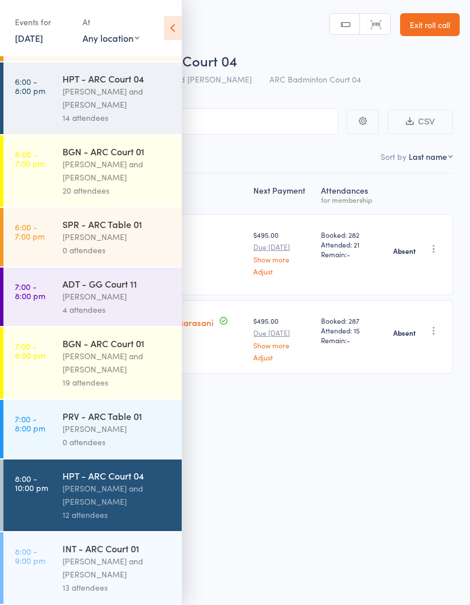
scroll to position [346, 0]
click at [72, 563] on div "[PERSON_NAME] and [PERSON_NAME]" at bounding box center [116, 568] width 109 height 26
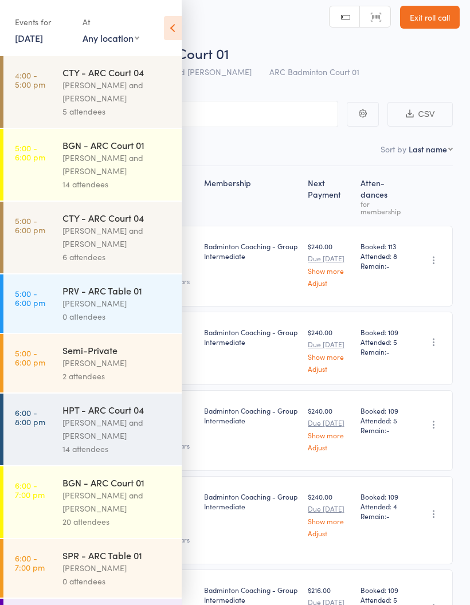
click at [160, 29] on div "Events for [DATE] [DATE] [DATE] Sun Mon Tue Wed Thu Fri Sat 36 31 01 02 03 04 0…" at bounding box center [91, 29] width 182 height 58
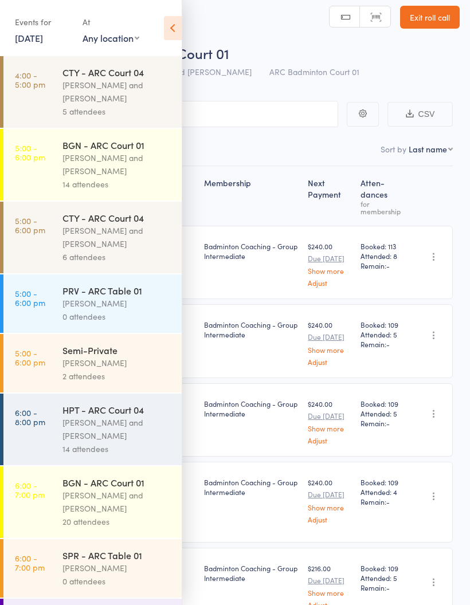
click at [173, 20] on icon at bounding box center [173, 28] width 18 height 24
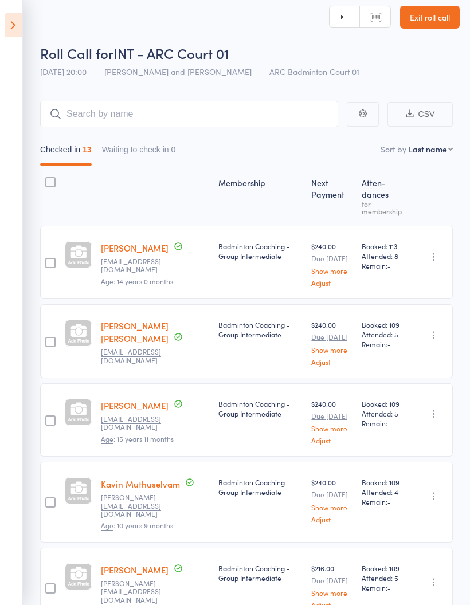
click at [163, 163] on button "Waiting to check in 0" at bounding box center [139, 152] width 74 height 26
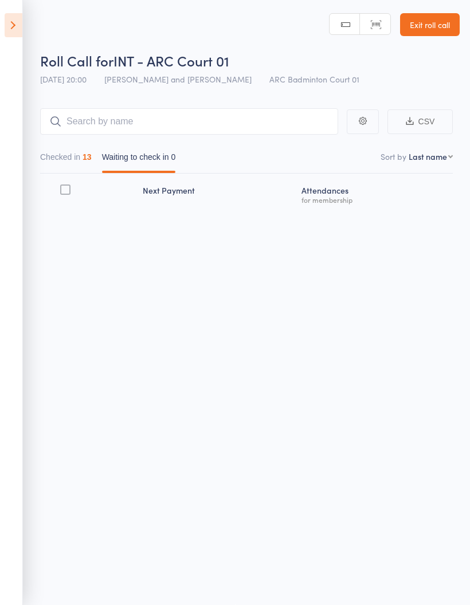
click at [36, 142] on main "CSV Checked in 13 Waiting to check in 0 Sort by Last name First name Last name …" at bounding box center [235, 175] width 470 height 169
click at [48, 147] on button "Checked in 13" at bounding box center [66, 160] width 52 height 26
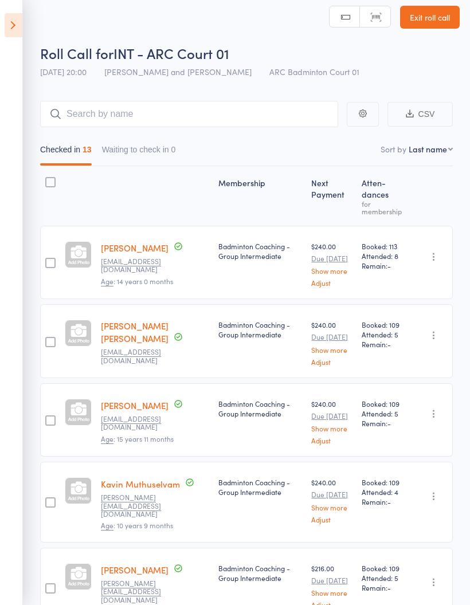
click at [13, 27] on icon at bounding box center [14, 25] width 18 height 24
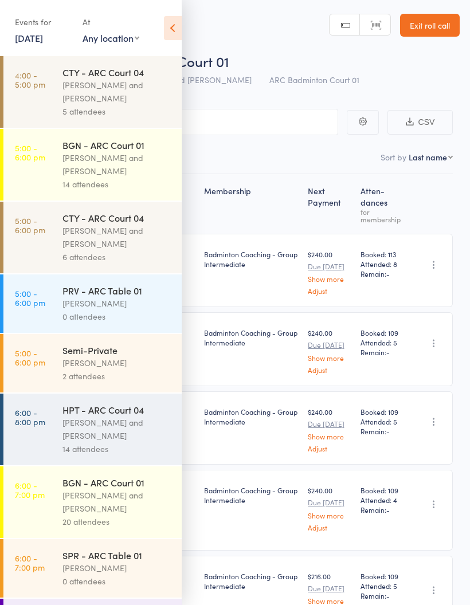
click at [34, 95] on link "4:00 - 5:00 pm CTY - ARC Court 04 [PERSON_NAME] and Heymard Humblers 5 attendees" at bounding box center [92, 92] width 178 height 72
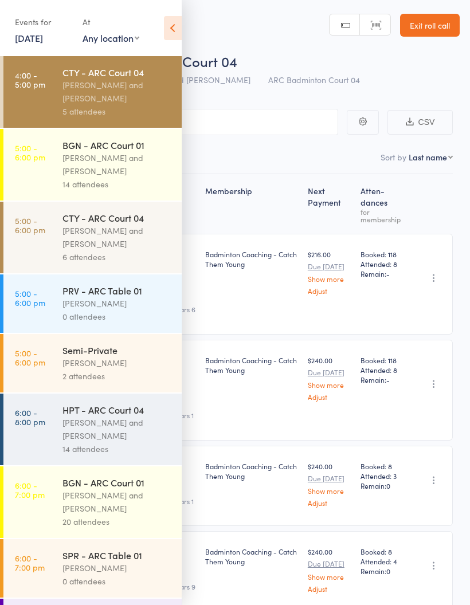
click at [178, 25] on icon at bounding box center [173, 28] width 18 height 24
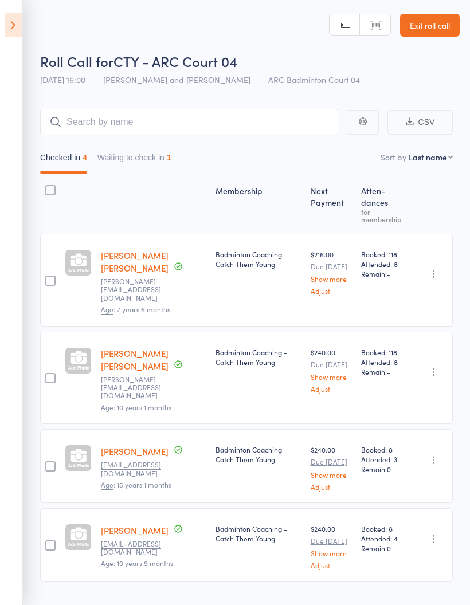
click at [146, 165] on button "Waiting to check in 1" at bounding box center [134, 160] width 74 height 26
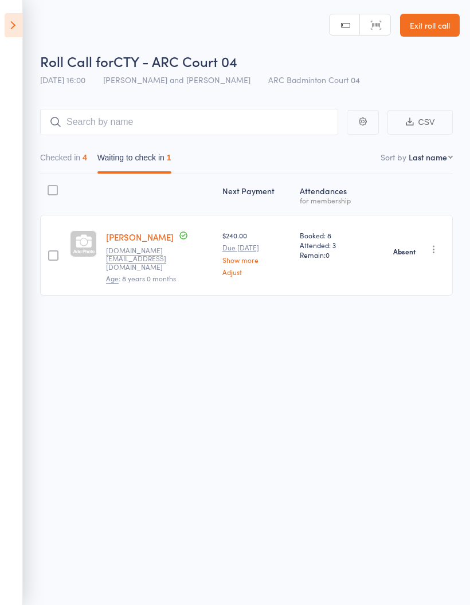
click at [17, 35] on icon at bounding box center [14, 25] width 18 height 24
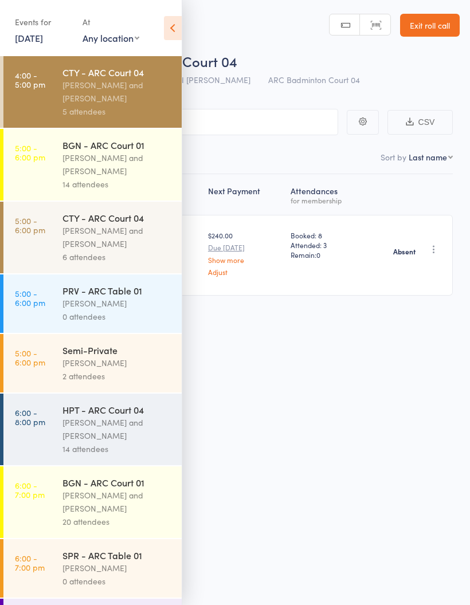
click at [40, 167] on link "5:00 - 6:00 pm BGN - ARC Court 01 [PERSON_NAME] and [PERSON_NAME] 14 attendees" at bounding box center [92, 165] width 178 height 72
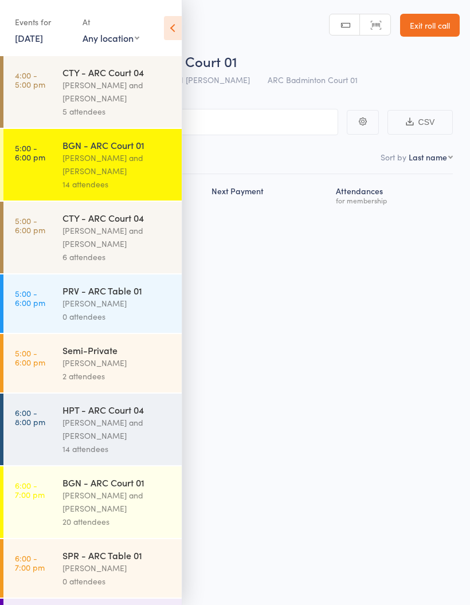
click at [170, 38] on icon at bounding box center [173, 28] width 18 height 24
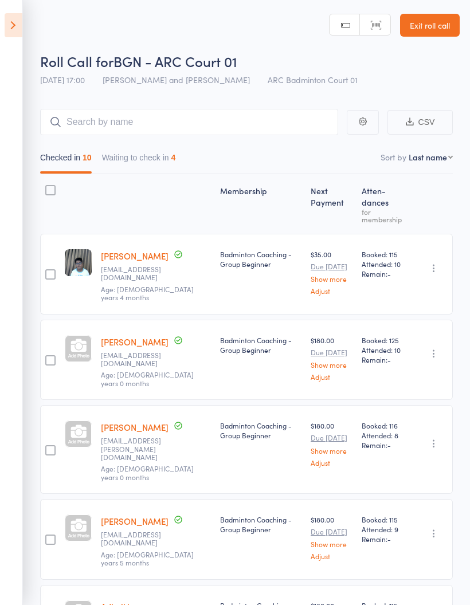
click at [155, 162] on button "Waiting to check in 4" at bounding box center [139, 160] width 74 height 26
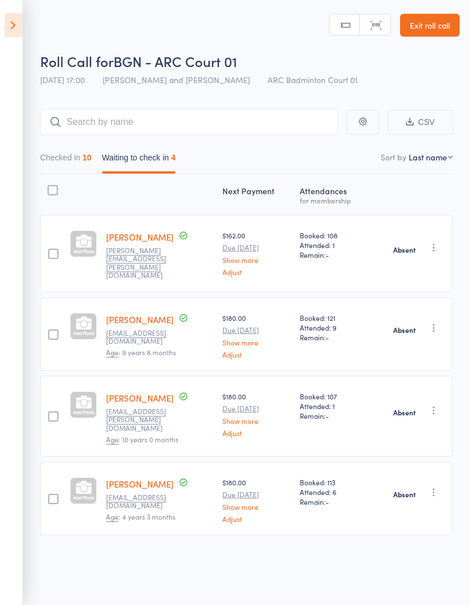
click at [10, 18] on icon at bounding box center [14, 25] width 18 height 24
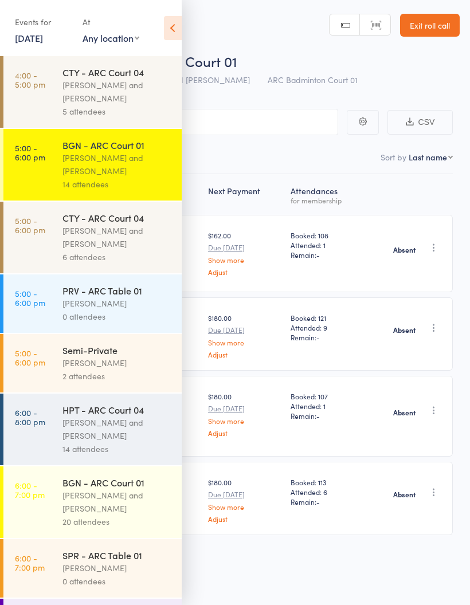
click at [104, 246] on div "[PERSON_NAME] and [PERSON_NAME]" at bounding box center [116, 237] width 109 height 26
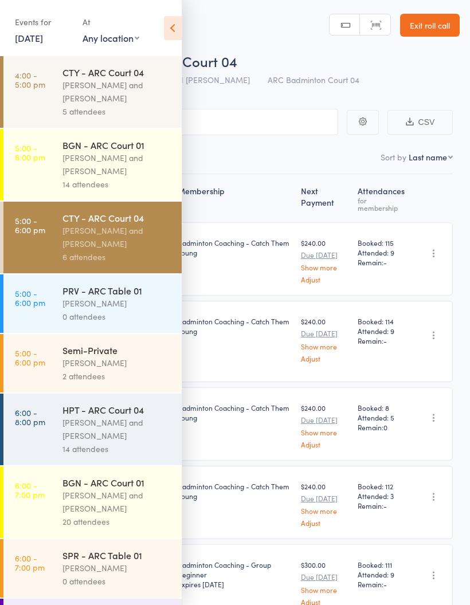
click at [179, 26] on icon at bounding box center [173, 28] width 18 height 24
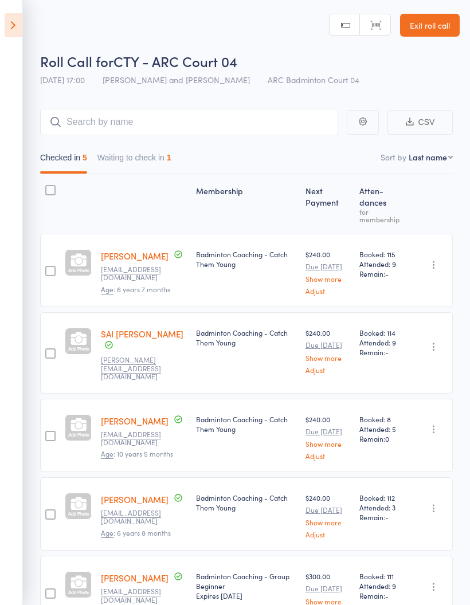
click at [153, 158] on button "Waiting to check in 1" at bounding box center [134, 160] width 74 height 26
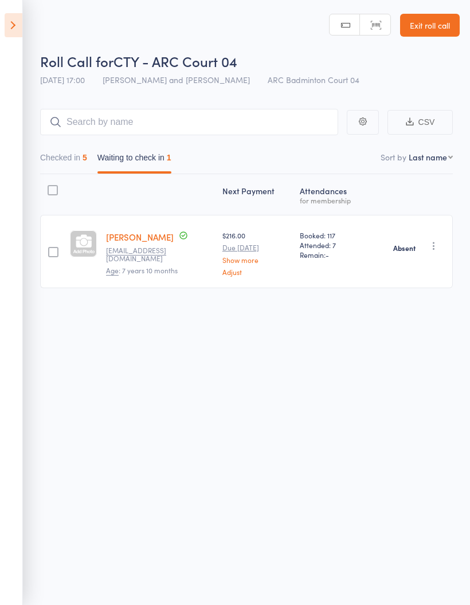
click at [21, 26] on icon at bounding box center [14, 25] width 18 height 24
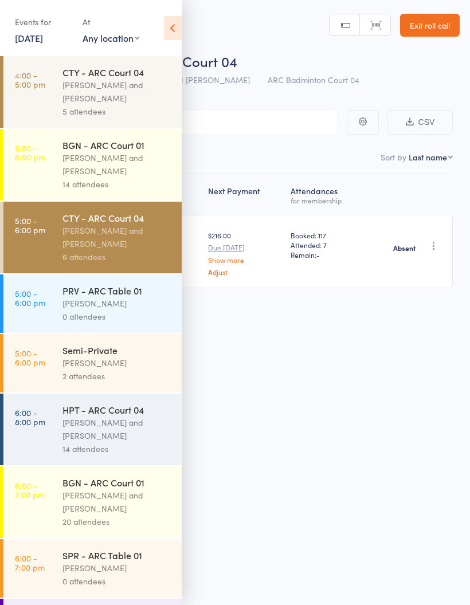
click at [96, 432] on div "[PERSON_NAME] and [PERSON_NAME]" at bounding box center [116, 429] width 109 height 26
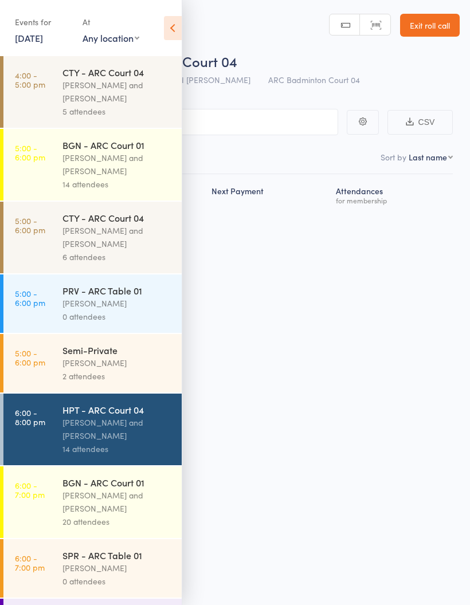
click at [173, 33] on icon at bounding box center [173, 28] width 18 height 24
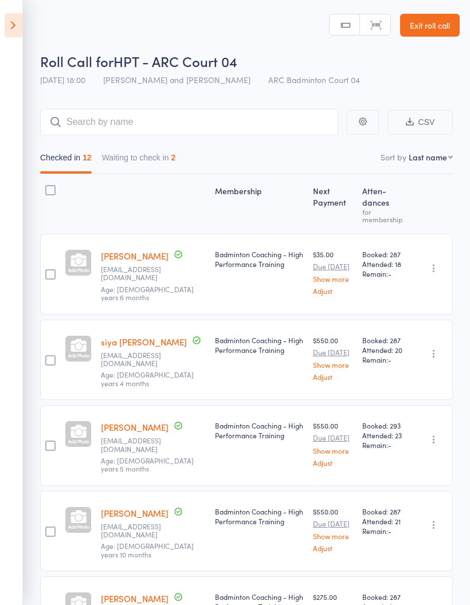
click at [148, 156] on button "Waiting to check in 2" at bounding box center [139, 160] width 74 height 26
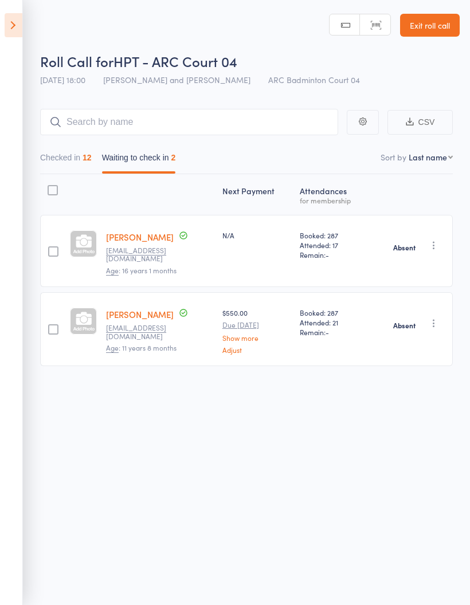
click at [16, 17] on icon at bounding box center [14, 25] width 18 height 24
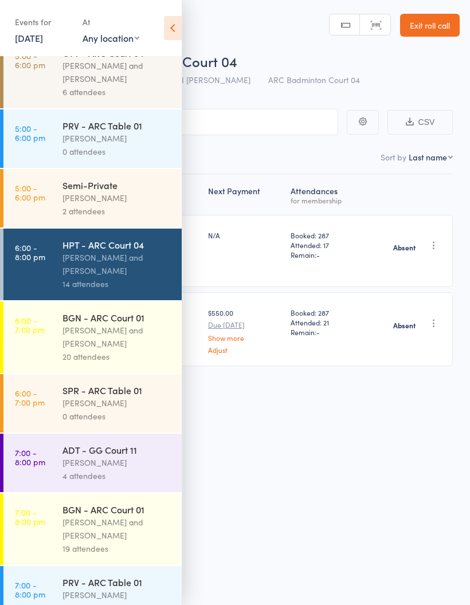
scroll to position [164, 0]
click at [90, 338] on div "[PERSON_NAME] and [PERSON_NAME]" at bounding box center [116, 337] width 109 height 26
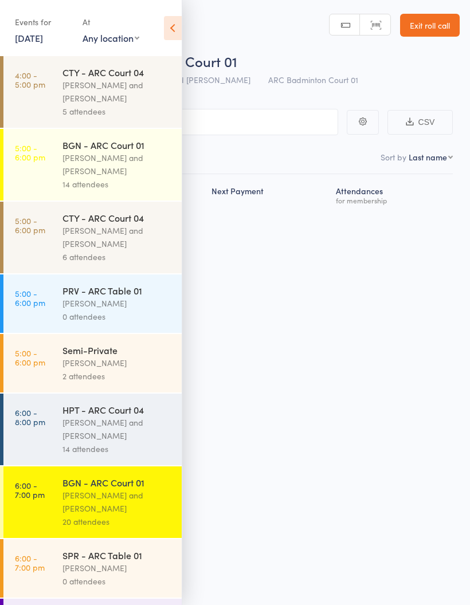
click at [177, 30] on icon at bounding box center [173, 28] width 18 height 24
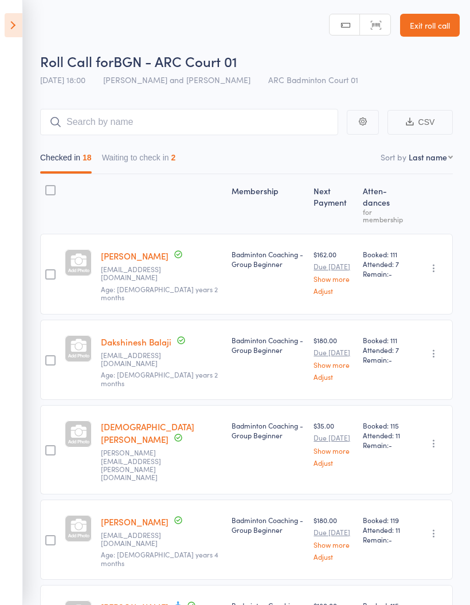
click at [166, 162] on button "Waiting to check in 2" at bounding box center [139, 160] width 74 height 26
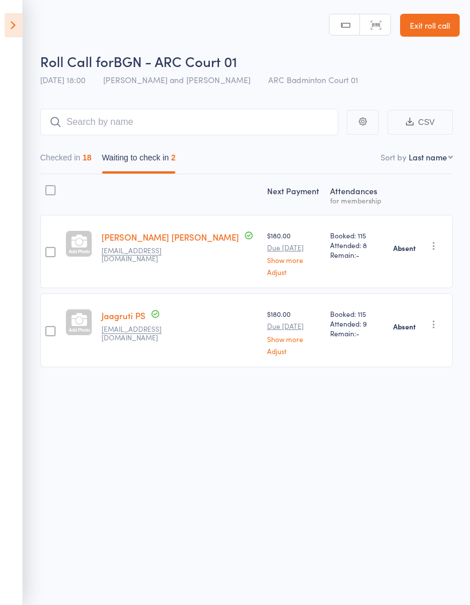
click at [7, 22] on icon at bounding box center [14, 25] width 18 height 24
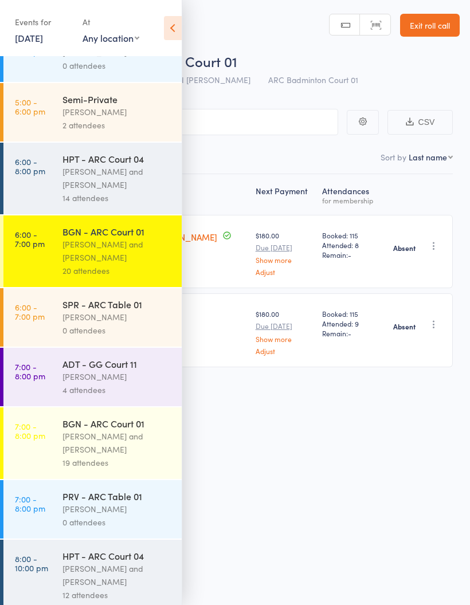
scroll to position [287, 0]
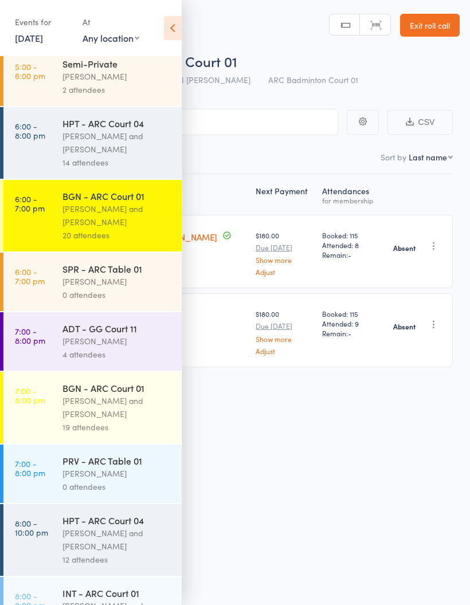
click at [110, 421] on div "[PERSON_NAME] and [PERSON_NAME]" at bounding box center [116, 407] width 109 height 26
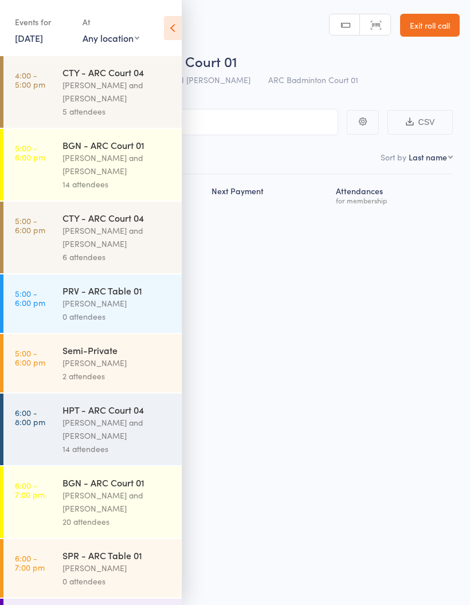
click at [179, 30] on icon at bounding box center [173, 28] width 18 height 24
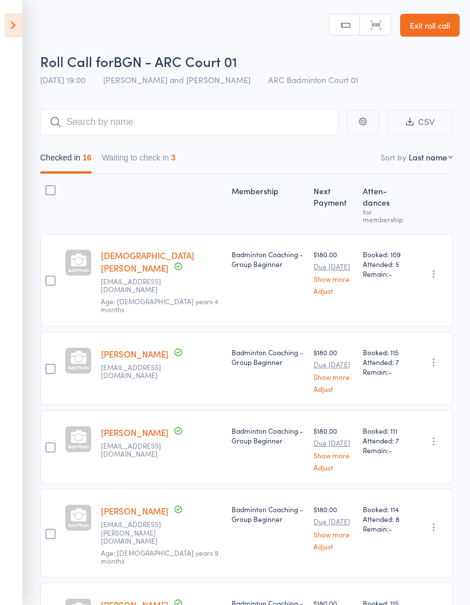
click at [170, 158] on button "Waiting to check in 3" at bounding box center [139, 160] width 74 height 26
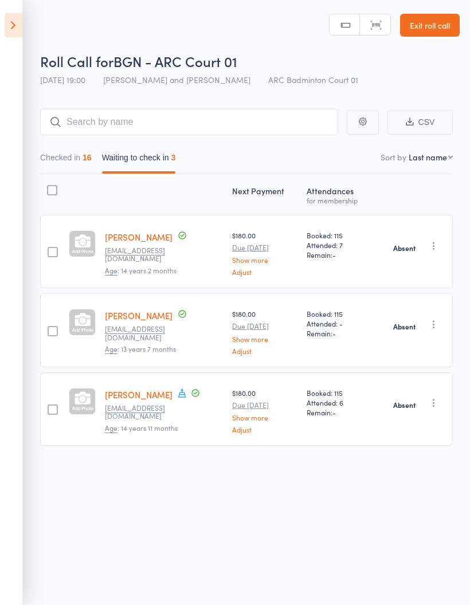
click at [16, 7] on aside "Events for [DATE] [DATE] [DATE] Sun Mon Tue Wed Thu Fri Sat 36 31 01 02 03 04 0…" at bounding box center [11, 302] width 23 height 605
click at [12, 23] on icon at bounding box center [14, 25] width 18 height 24
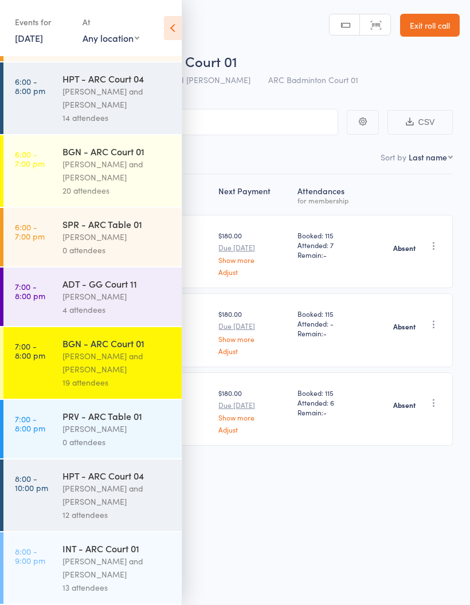
scroll to position [346, 0]
click at [81, 519] on div "12 attendees" at bounding box center [116, 514] width 109 height 13
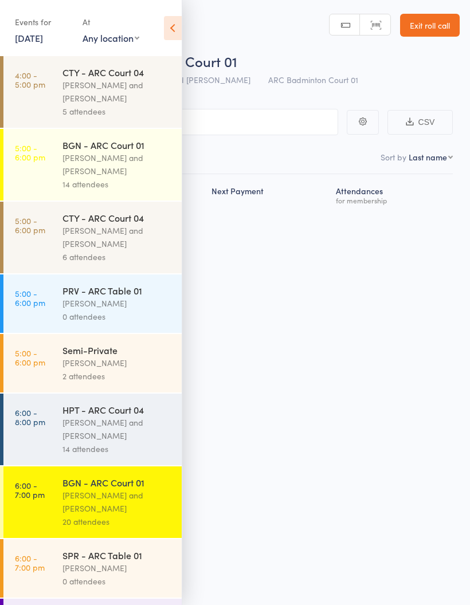
click at [173, 25] on icon at bounding box center [173, 28] width 18 height 24
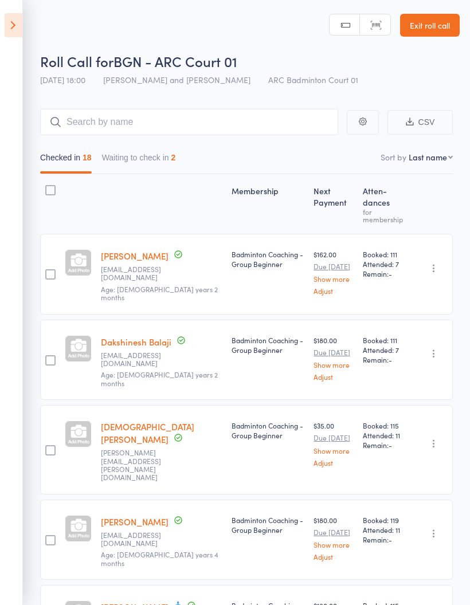
click at [156, 174] on button "Waiting to check in 2" at bounding box center [139, 160] width 74 height 26
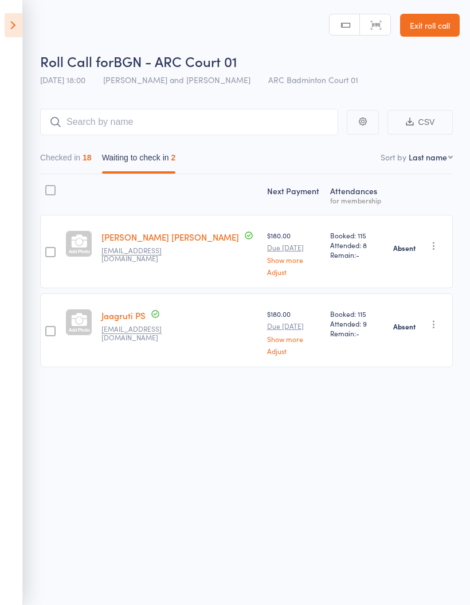
click at [15, 24] on icon at bounding box center [14, 25] width 18 height 24
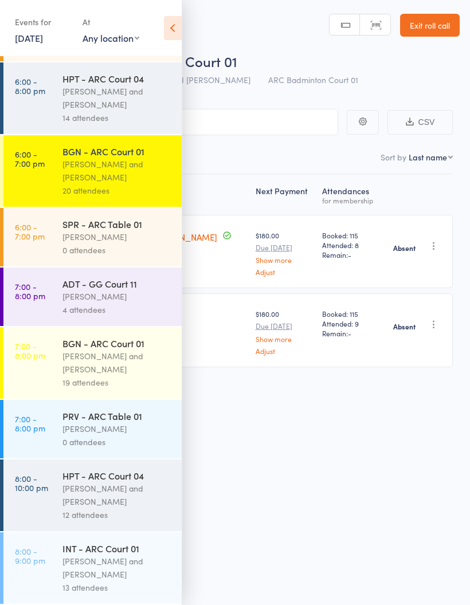
scroll to position [346, 0]
click at [124, 423] on div "[PERSON_NAME]" at bounding box center [116, 428] width 109 height 13
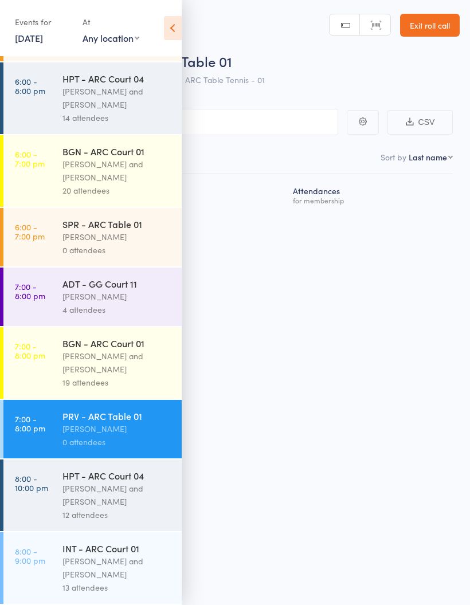
scroll to position [346, 0]
click at [111, 491] on div "[PERSON_NAME] and [PERSON_NAME]" at bounding box center [116, 495] width 109 height 26
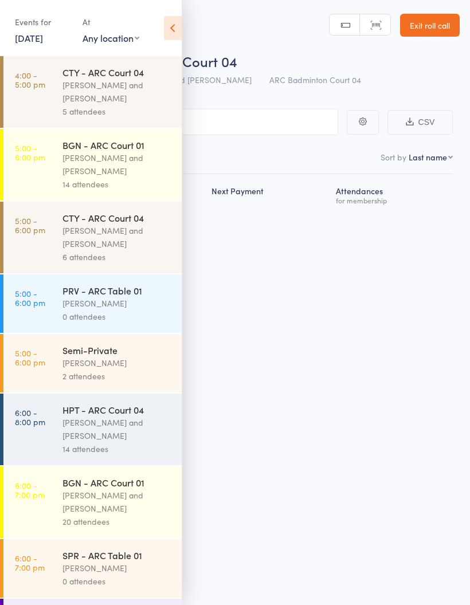
click at [176, 35] on icon at bounding box center [173, 28] width 18 height 24
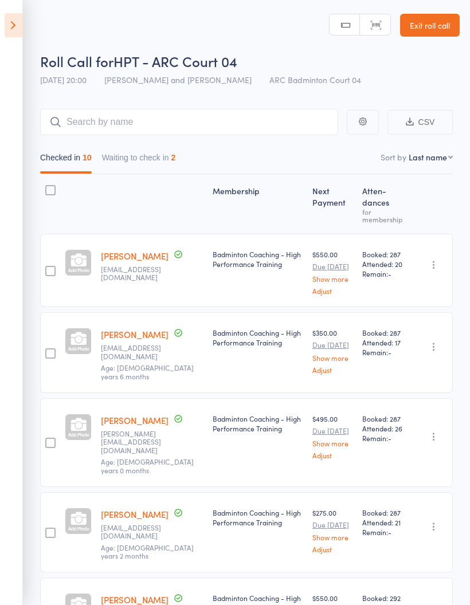
click at [162, 160] on button "Waiting to check in 2" at bounding box center [139, 160] width 74 height 26
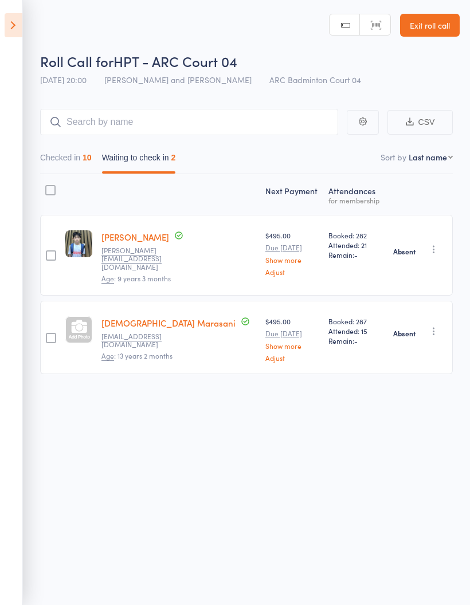
click at [16, 21] on icon at bounding box center [14, 25] width 18 height 24
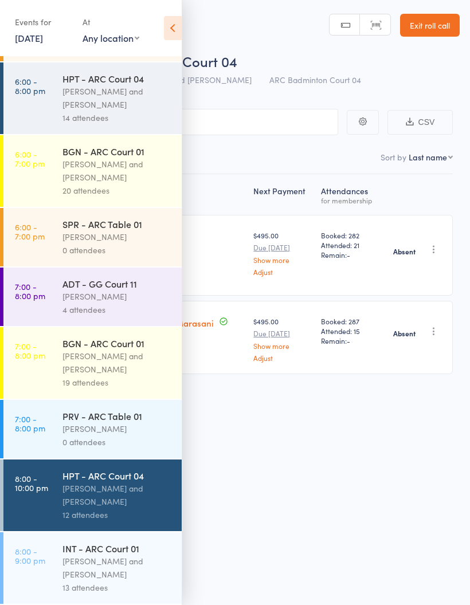
scroll to position [346, 0]
click at [131, 366] on div "[PERSON_NAME] and [PERSON_NAME]" at bounding box center [116, 363] width 109 height 26
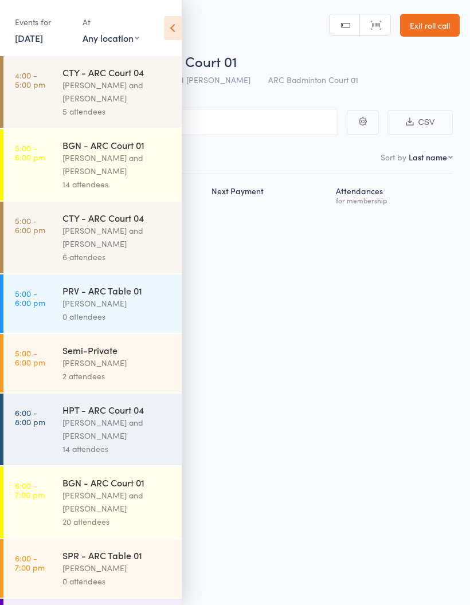
click at [175, 28] on icon at bounding box center [173, 28] width 18 height 24
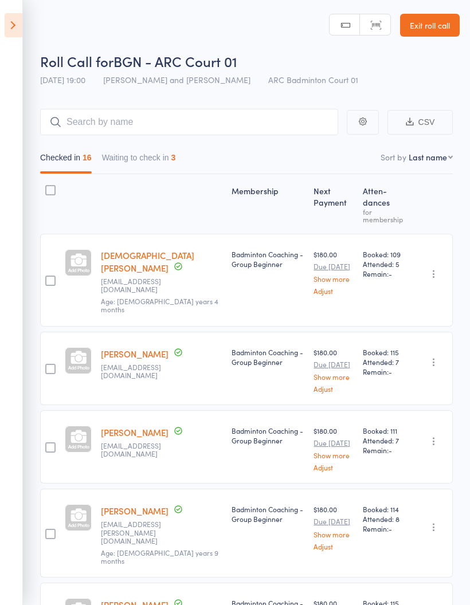
click at [170, 162] on button "Waiting to check in 3" at bounding box center [139, 160] width 74 height 26
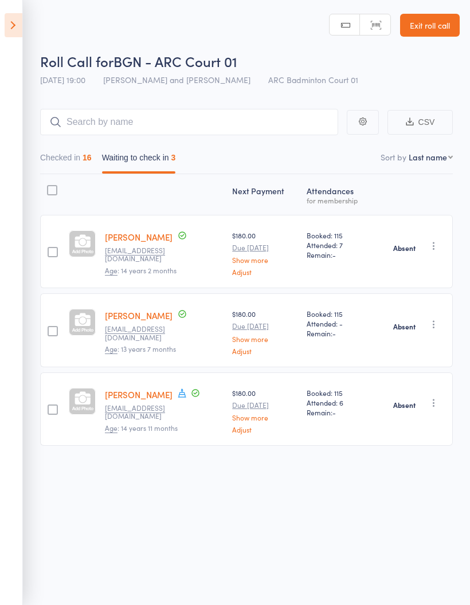
click at [17, 19] on icon at bounding box center [14, 25] width 18 height 24
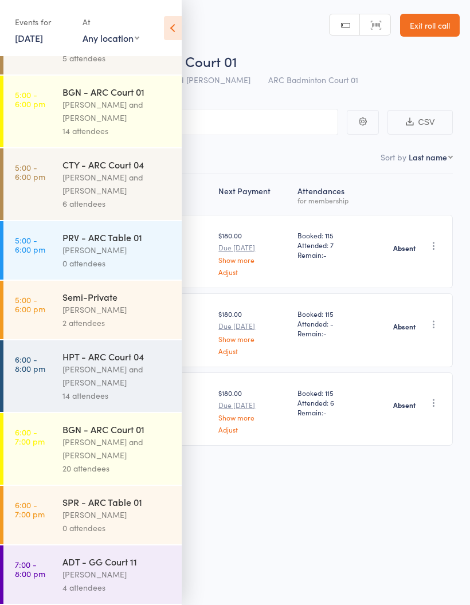
scroll to position [63, 0]
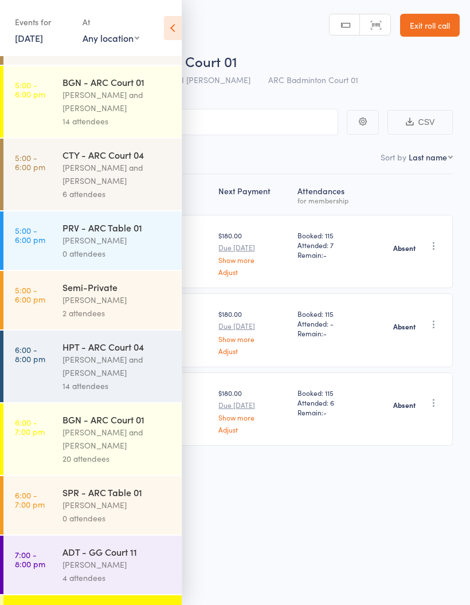
click at [75, 436] on div "[PERSON_NAME] and [PERSON_NAME]" at bounding box center [116, 439] width 109 height 26
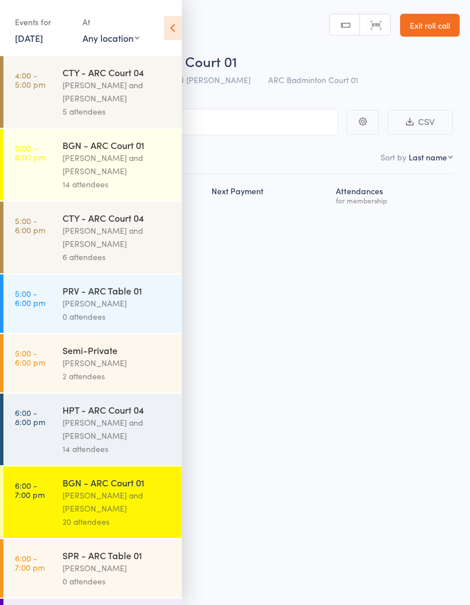
click at [180, 34] on icon at bounding box center [173, 28] width 18 height 24
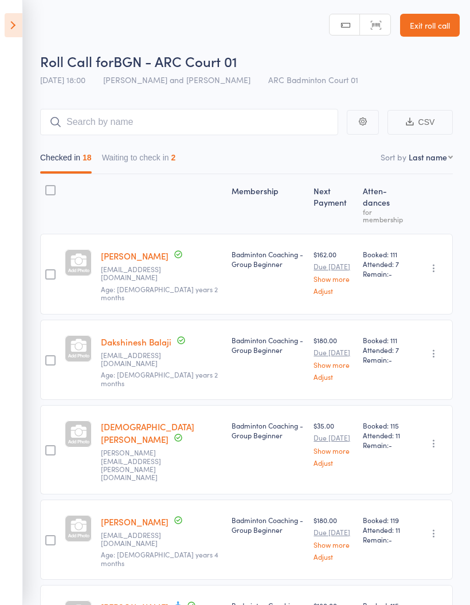
click at [176, 159] on button "Waiting to check in 2" at bounding box center [139, 160] width 74 height 26
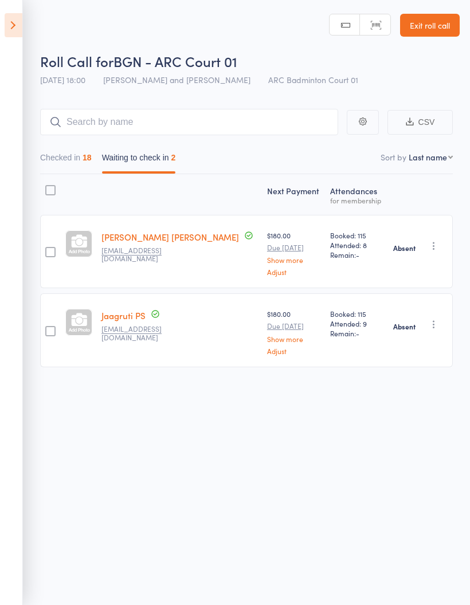
click at [91, 165] on button "Checked in 18" at bounding box center [66, 160] width 52 height 26
